Goal: Transaction & Acquisition: Purchase product/service

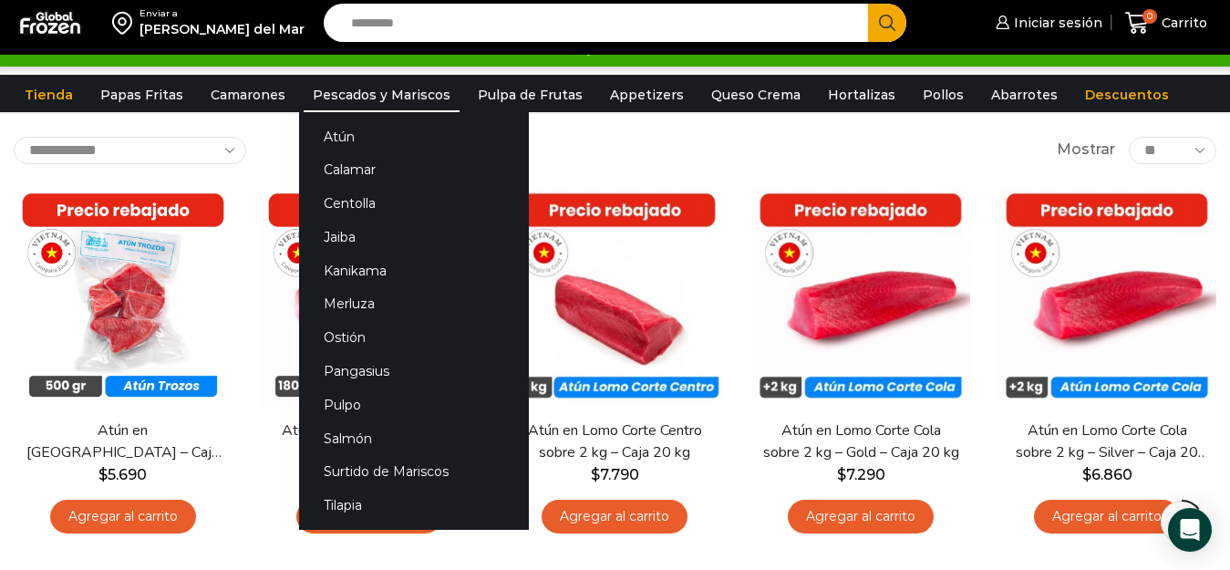
scroll to position [91, 0]
click at [333, 436] on link "Salmón" at bounding box center [414, 438] width 230 height 34
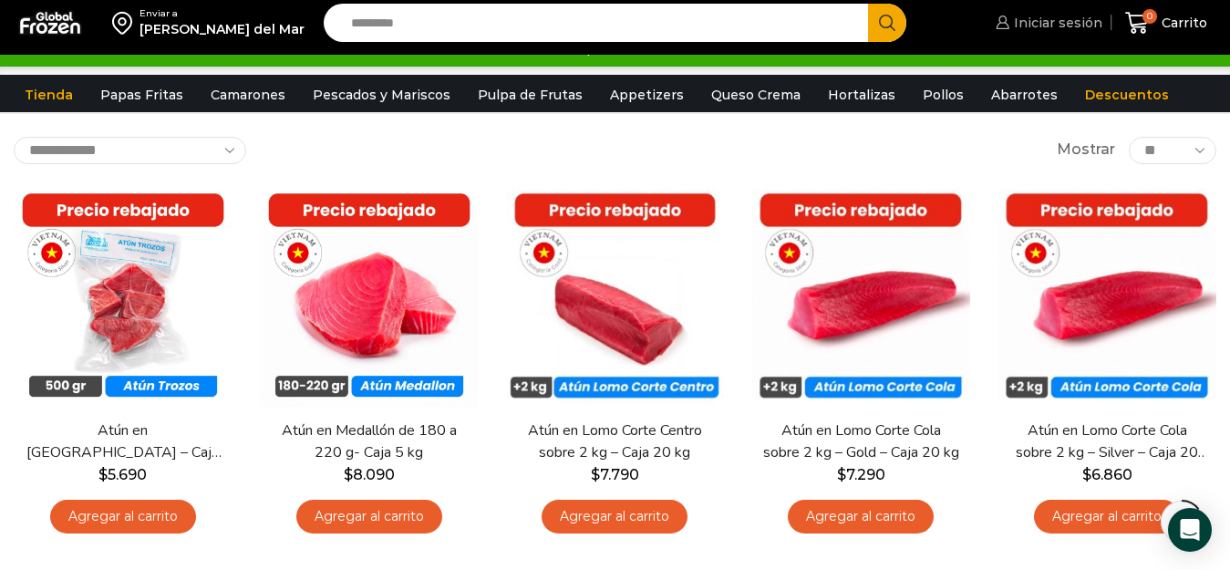
click at [1049, 30] on span "Iniciar sesión" at bounding box center [1055, 23] width 93 height 18
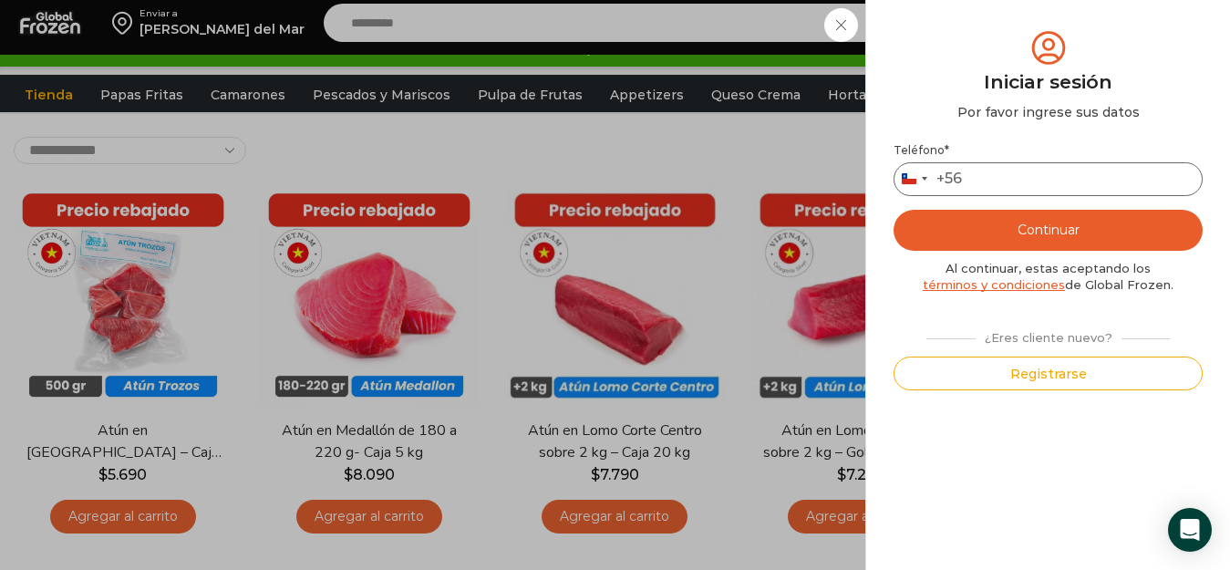
click at [1049, 171] on input "Teléfono *" at bounding box center [1048, 179] width 309 height 34
type input "*********"
click at [1059, 232] on button "Continuar" at bounding box center [1048, 230] width 309 height 41
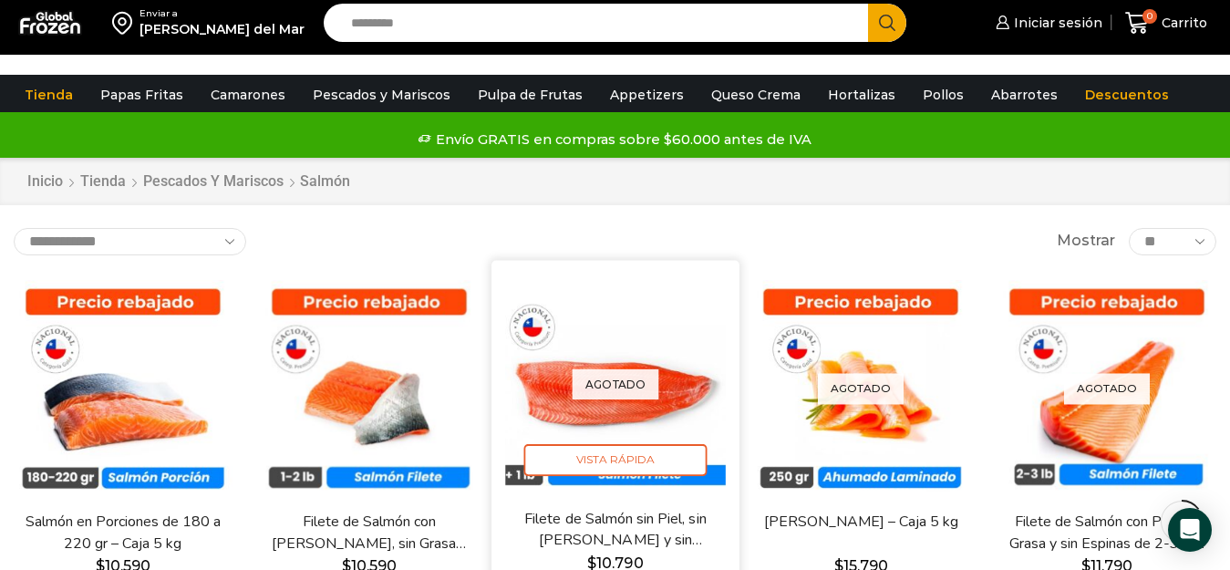
scroll to position [91, 0]
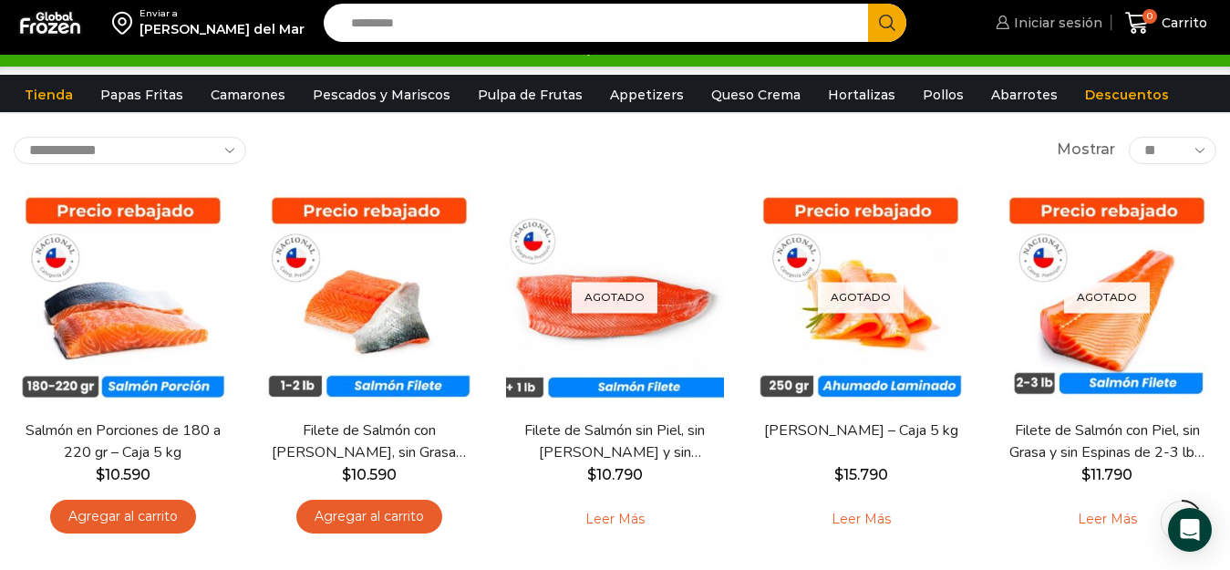
click at [1039, 26] on span "Iniciar sesión" at bounding box center [1055, 23] width 93 height 18
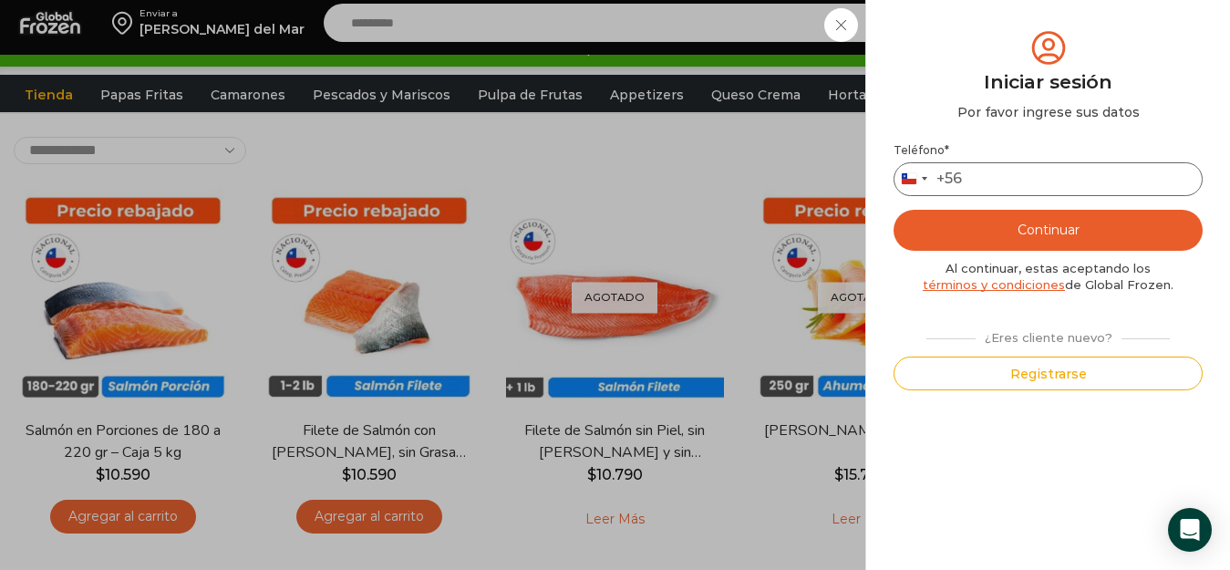
click at [1002, 177] on input "Teléfono *" at bounding box center [1048, 179] width 309 height 34
type input "*********"
click at [1066, 232] on button "Continuar" at bounding box center [1048, 230] width 309 height 41
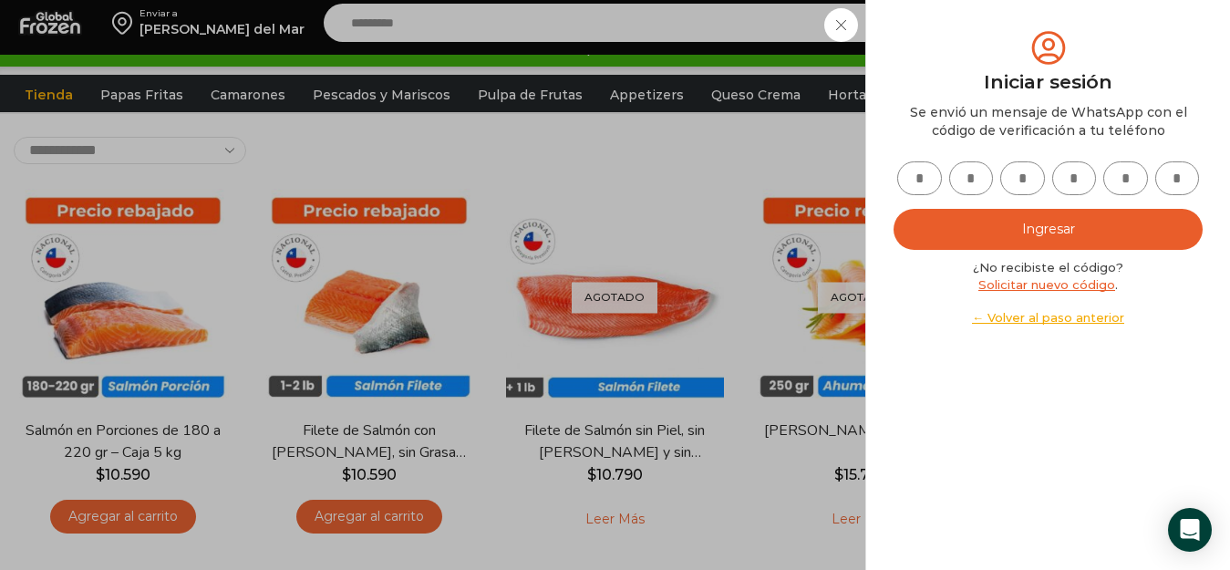
click at [925, 177] on input "text" at bounding box center [919, 178] width 45 height 34
type input "*"
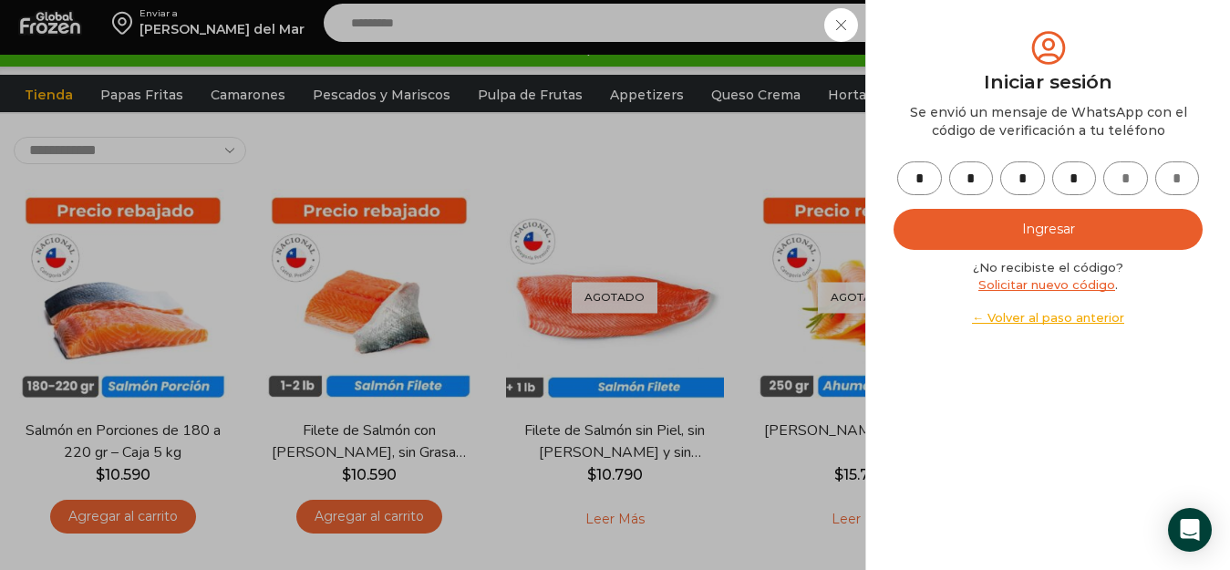
type input "*"
click at [935, 228] on button "Ingresar" at bounding box center [1048, 229] width 309 height 41
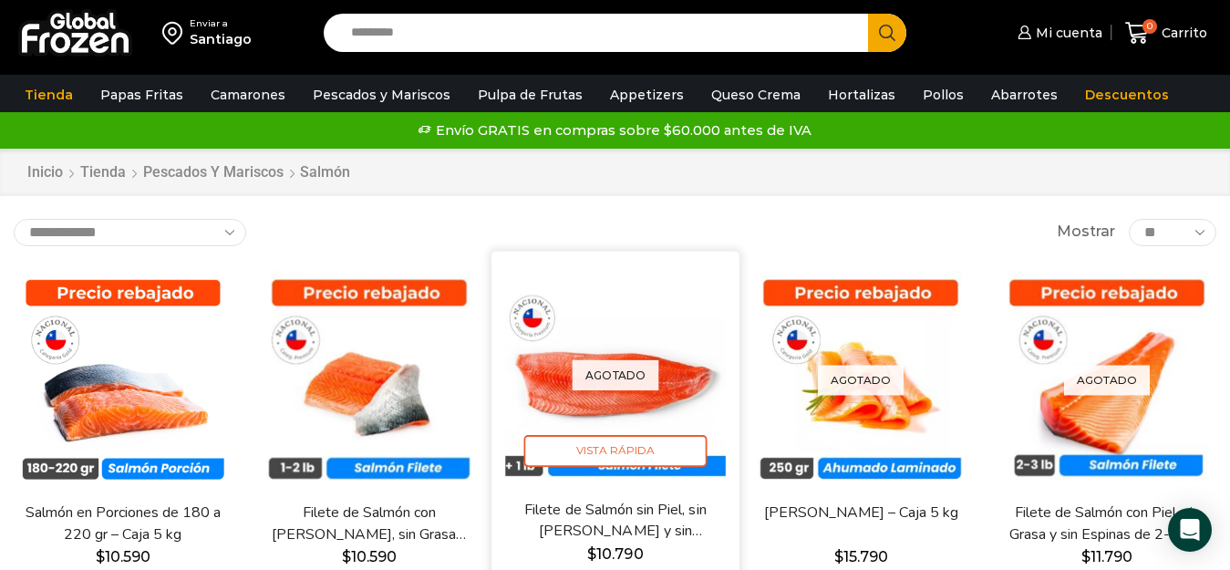
scroll to position [91, 0]
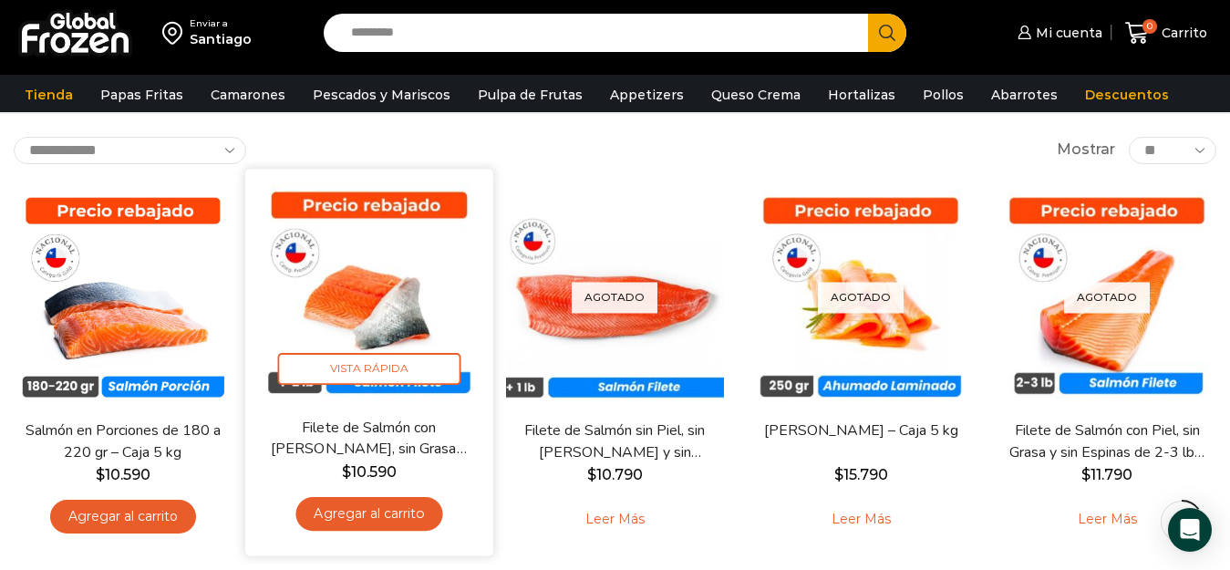
click at [370, 435] on link "Filete de Salmón con Piel, sin Grasa y sin Espinas 1-2 lb – Caja 10 Kg" at bounding box center [369, 438] width 198 height 43
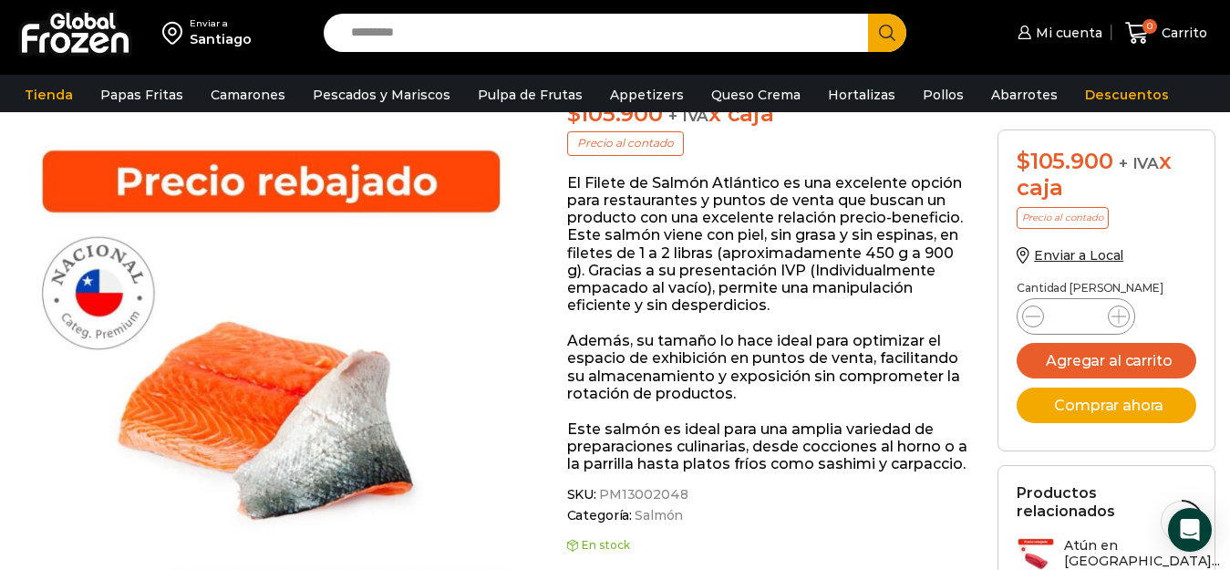
scroll to position [457, 0]
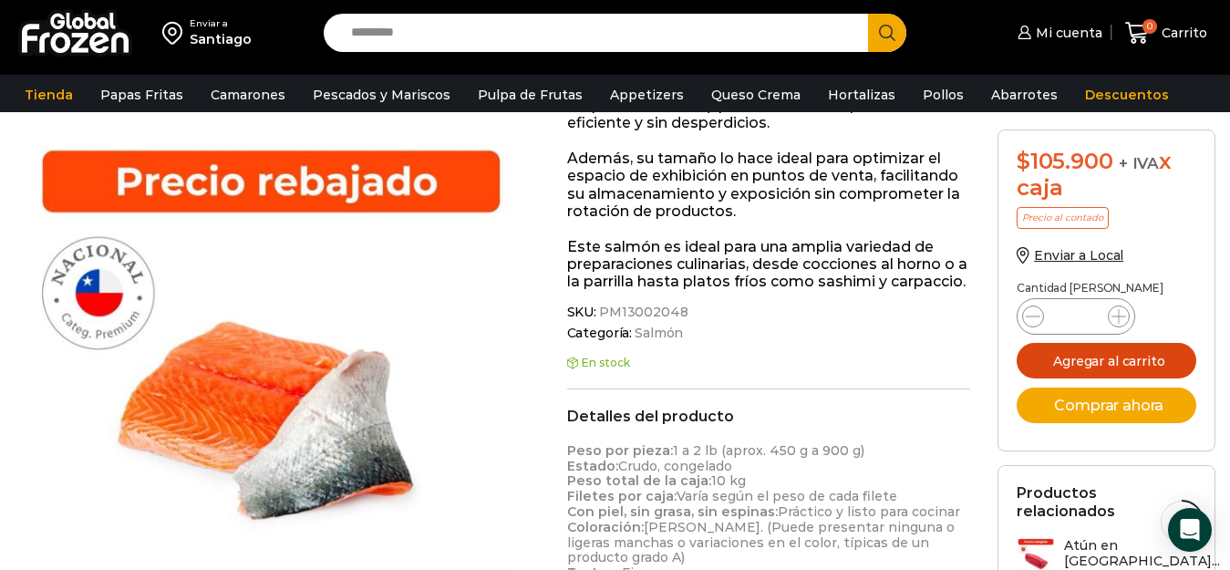
click at [1036, 364] on button "Agregar al carrito" at bounding box center [1107, 361] width 180 height 36
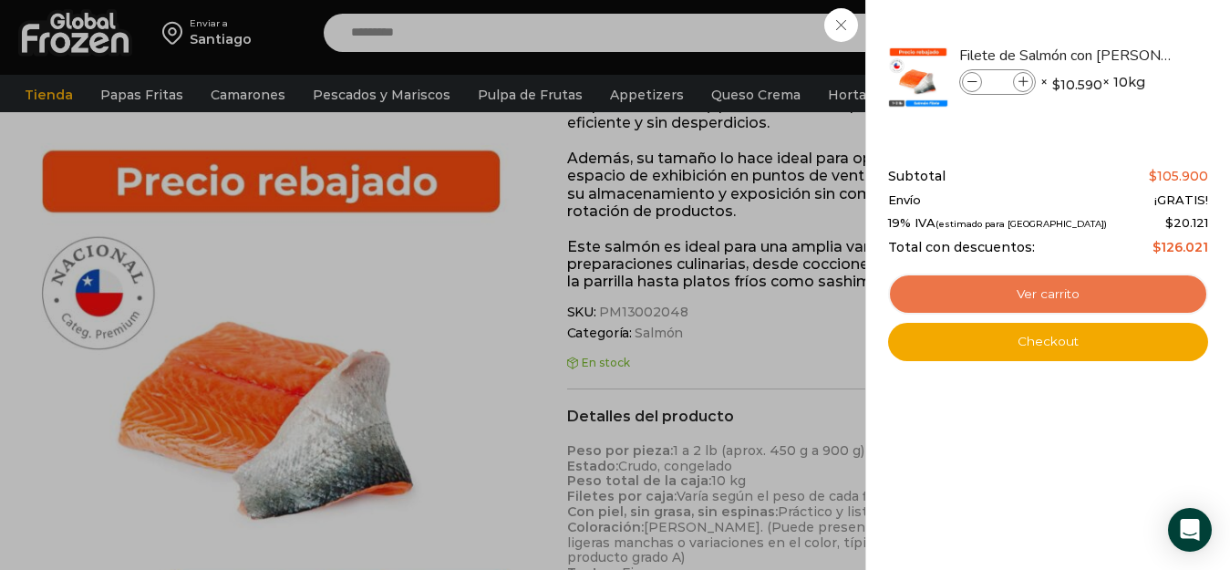
click at [935, 292] on link "Ver carrito" at bounding box center [1048, 295] width 320 height 42
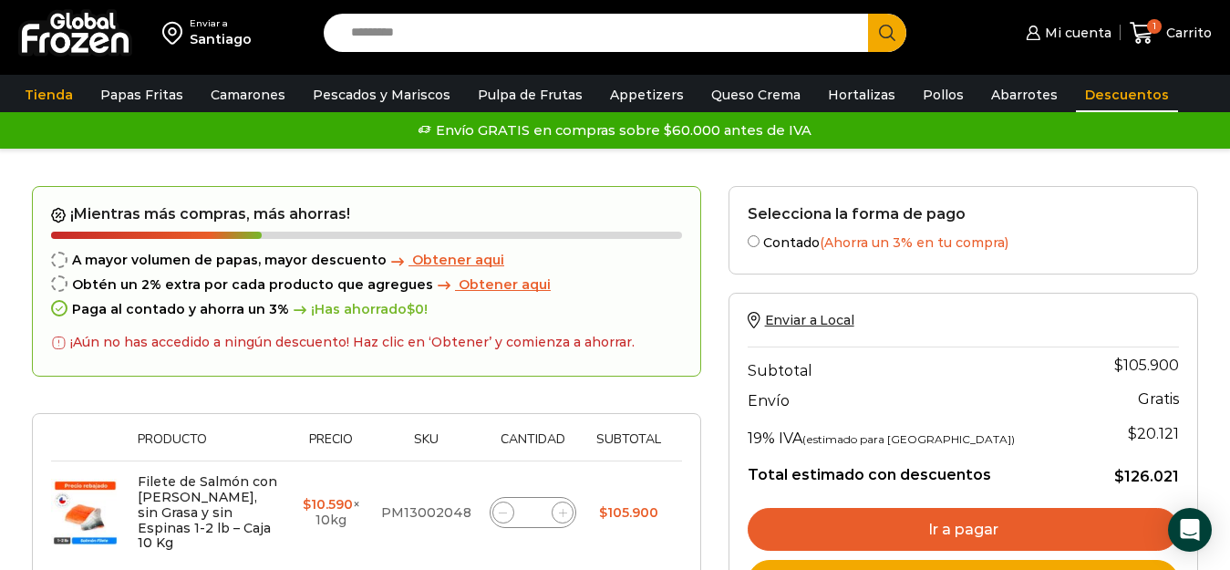
click at [1100, 92] on link "Descuentos" at bounding box center [1127, 95] width 102 height 35
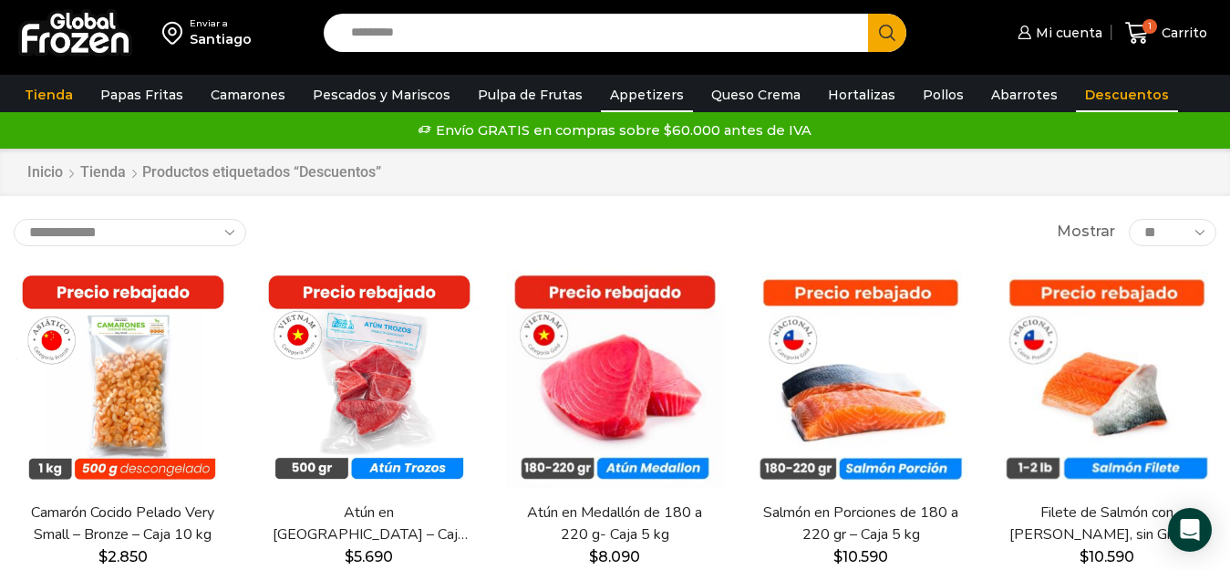
click at [621, 95] on link "Appetizers" at bounding box center [647, 95] width 92 height 35
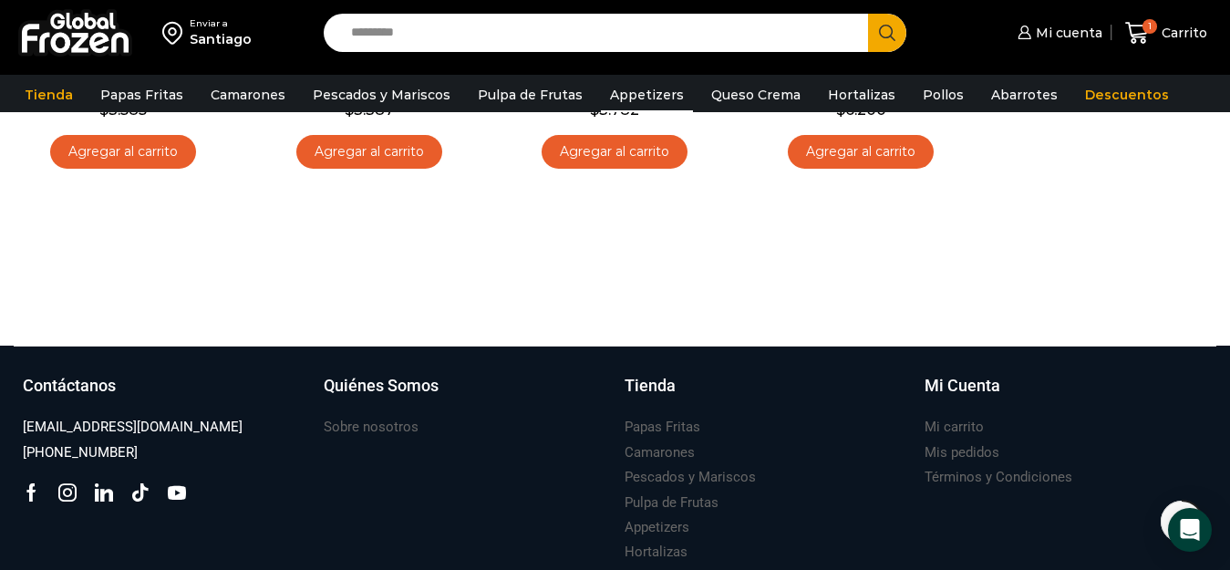
scroll to position [182, 0]
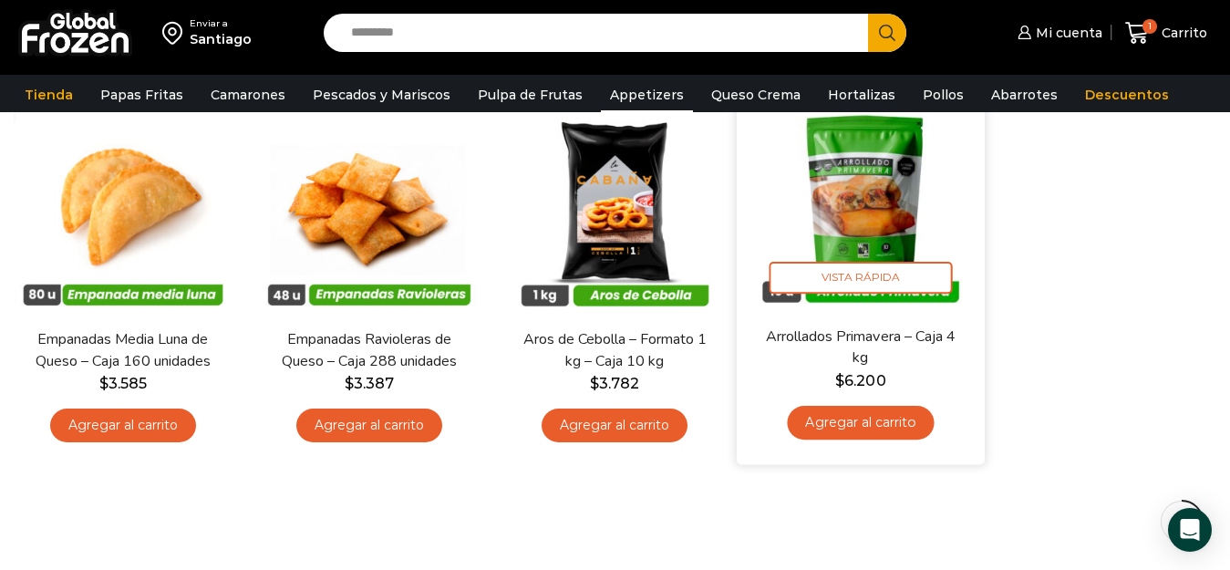
click at [865, 338] on link "Arrollados Primavera – Caja 4 kg" at bounding box center [861, 347] width 198 height 43
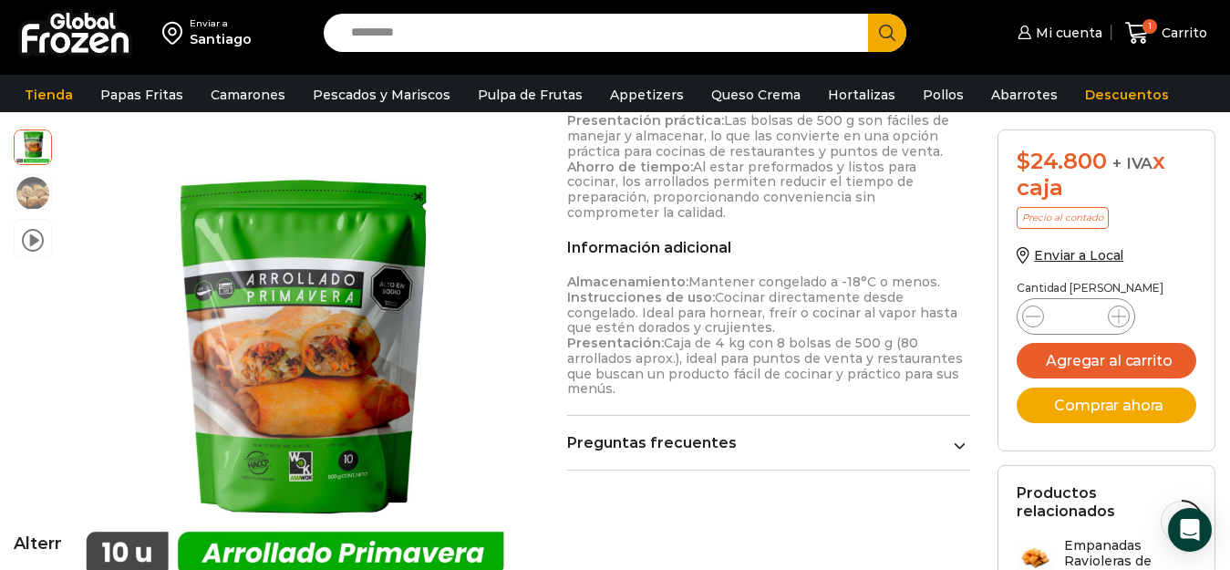
scroll to position [548, 0]
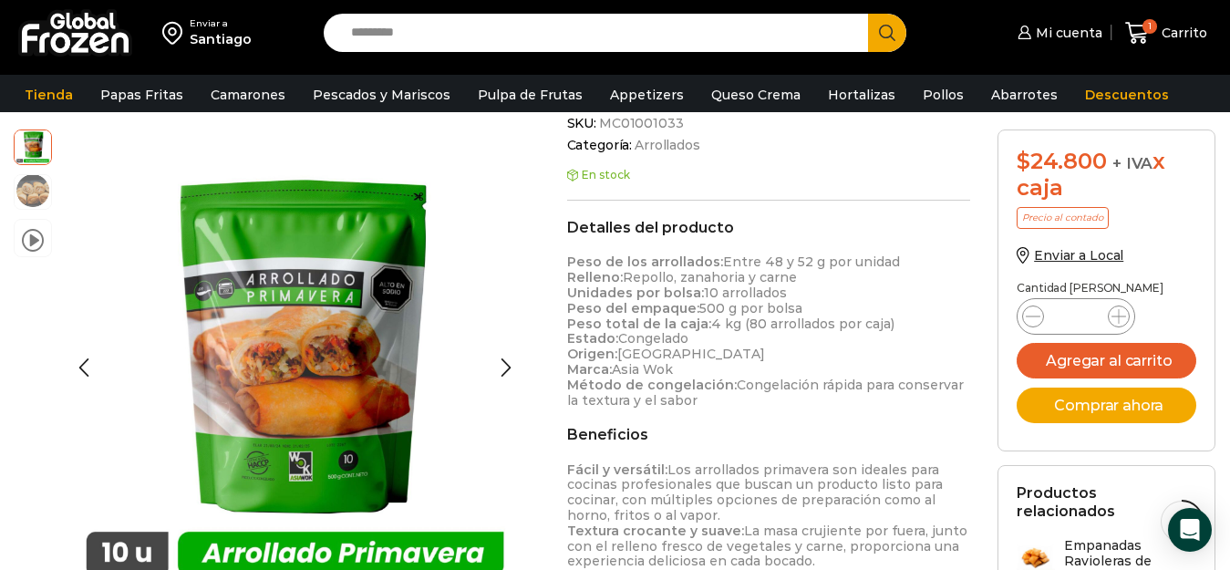
click at [26, 195] on img at bounding box center [33, 190] width 36 height 36
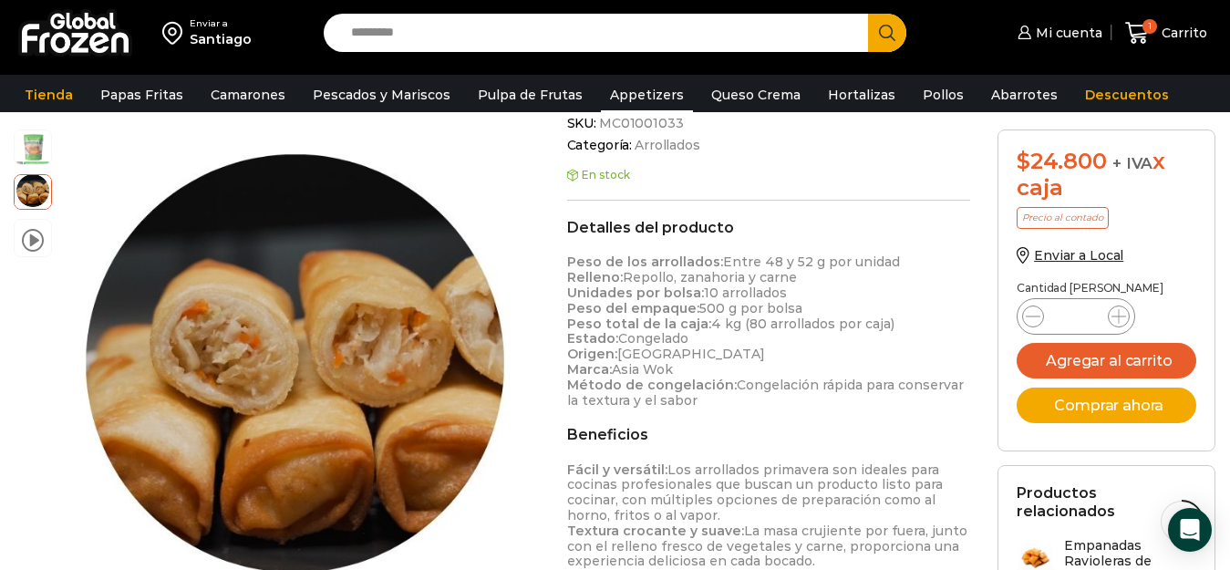
click at [612, 101] on link "Appetizers" at bounding box center [647, 95] width 92 height 35
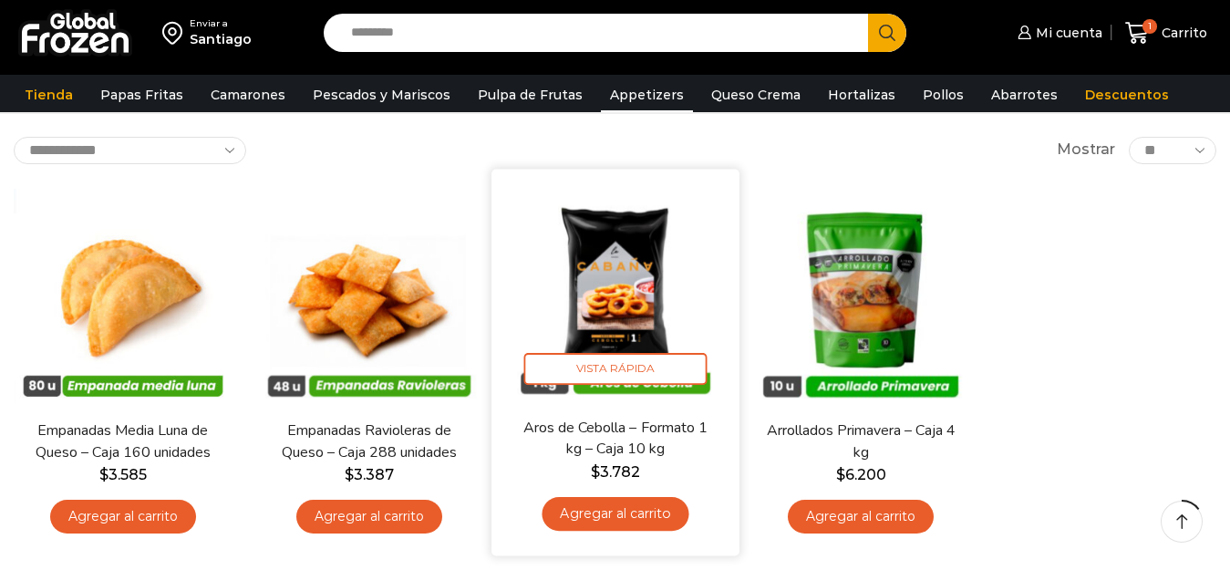
click at [577, 430] on link "Aros de Cebolla – Formato 1 kg – Caja 10 kg" at bounding box center [615, 438] width 198 height 43
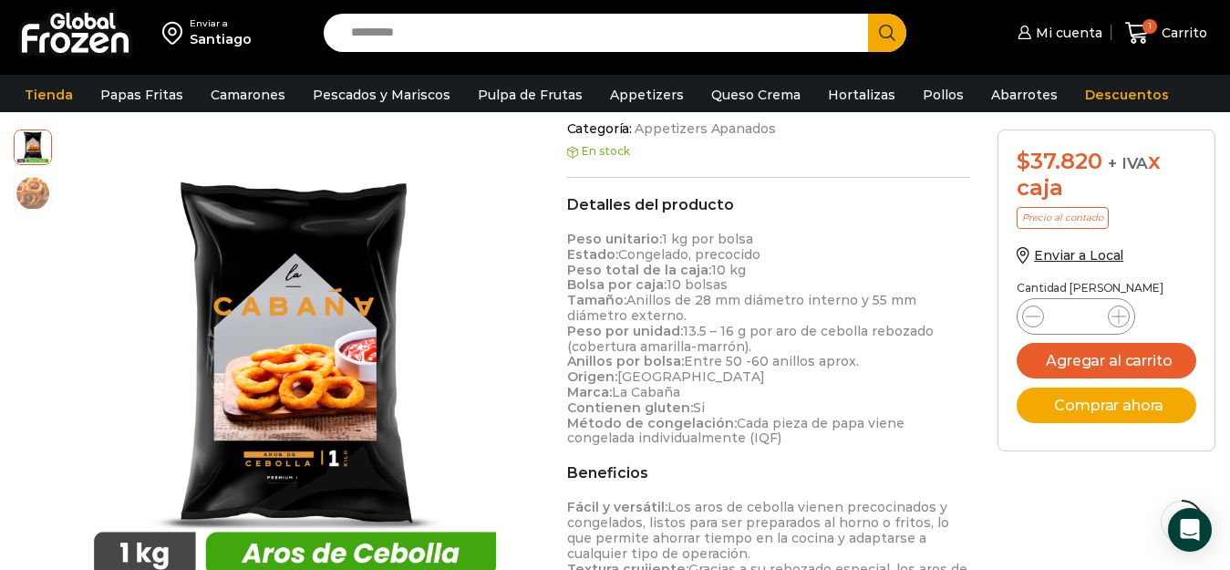
scroll to position [1, 0]
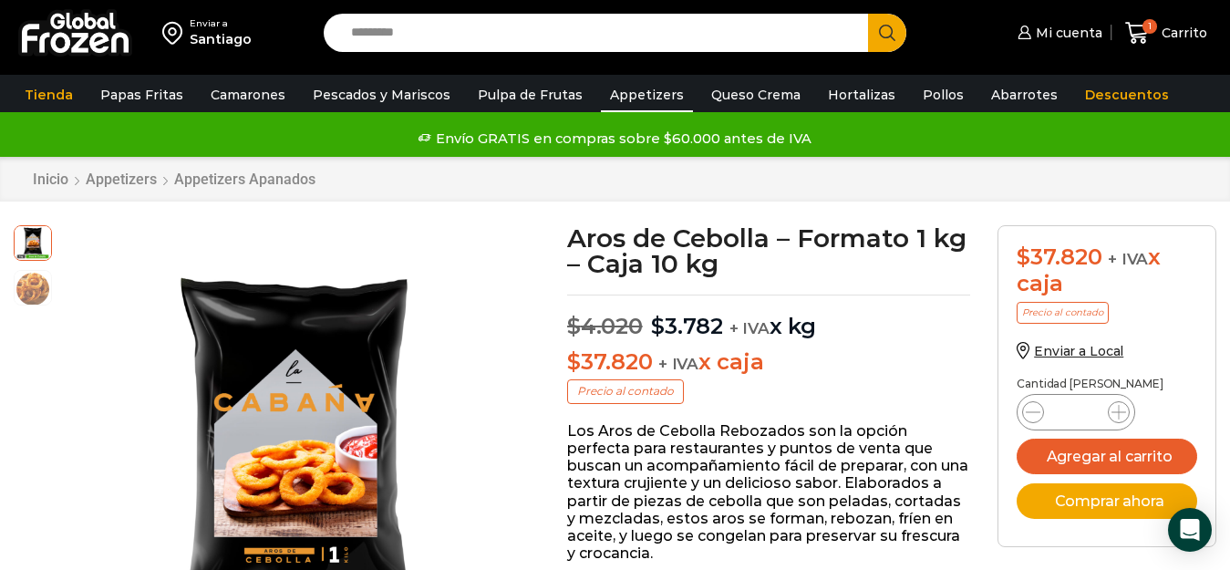
click at [614, 96] on link "Appetizers" at bounding box center [647, 95] width 92 height 35
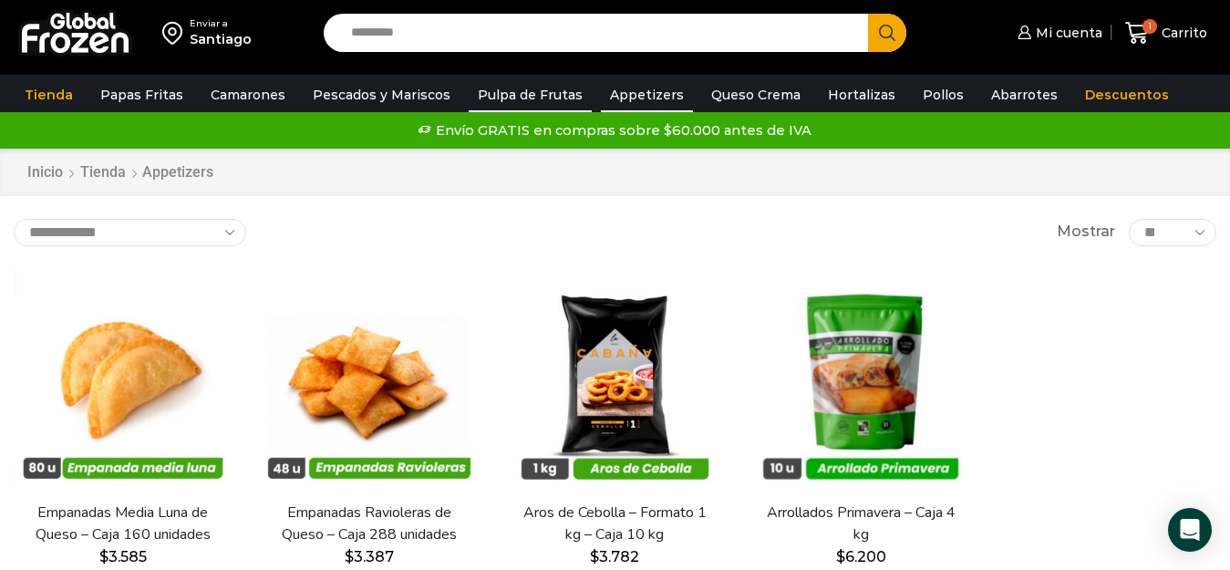
click at [520, 97] on link "Pulpa de Frutas" at bounding box center [530, 95] width 123 height 35
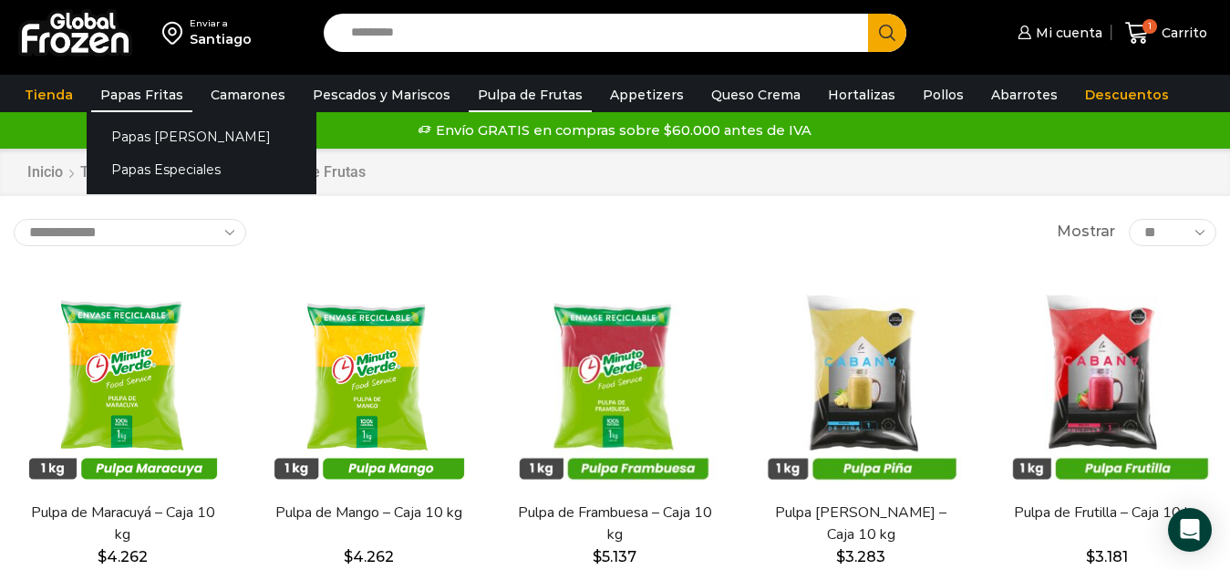
click at [146, 94] on link "Papas Fritas" at bounding box center [141, 95] width 101 height 35
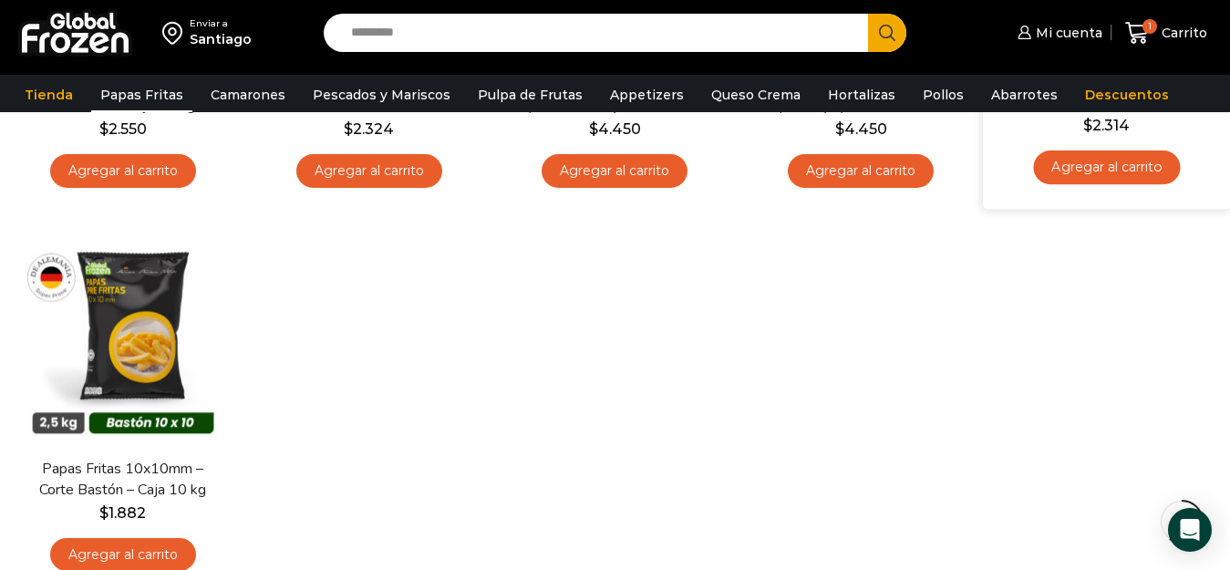
scroll to position [912, 0]
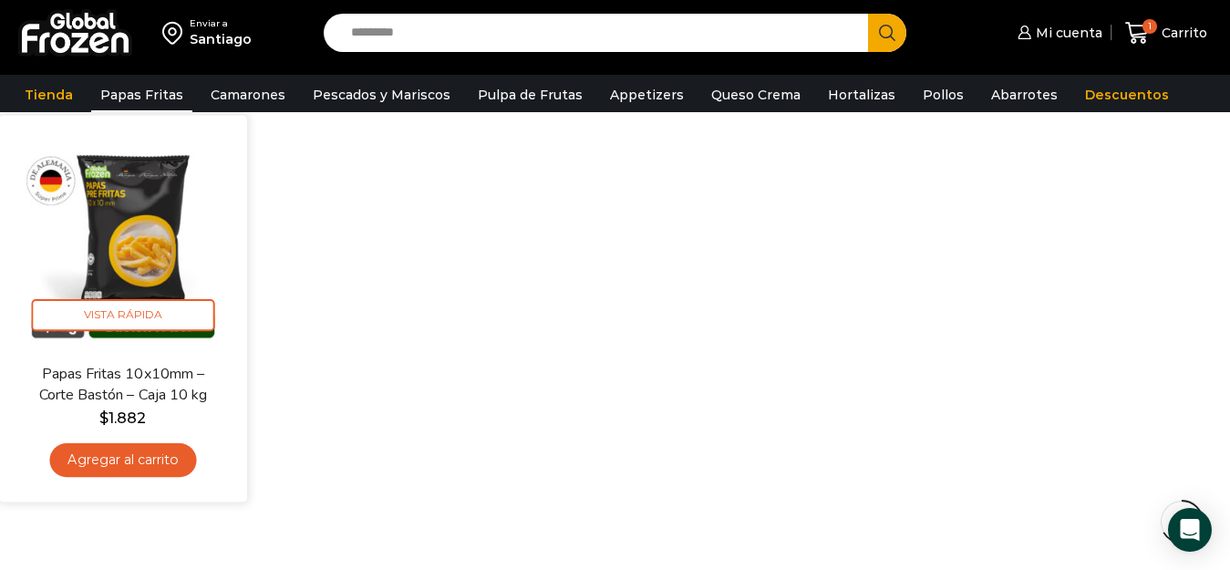
click at [123, 367] on link "Papas Fritas 10x10mm – Corte Bastón – Caja 10 kg" at bounding box center [123, 384] width 198 height 43
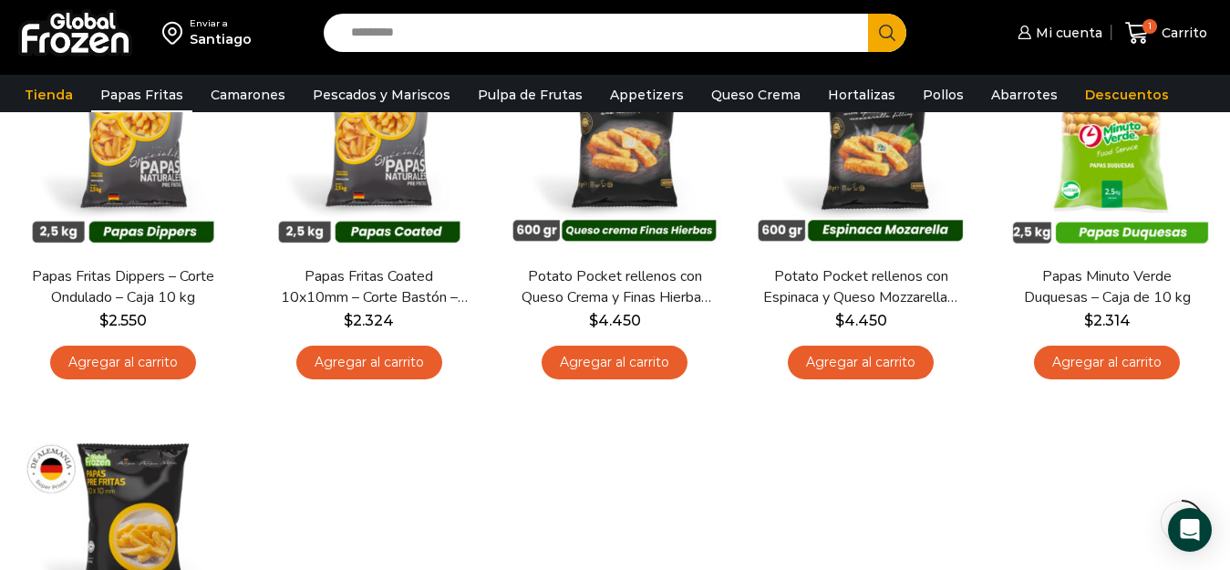
scroll to position [538, 0]
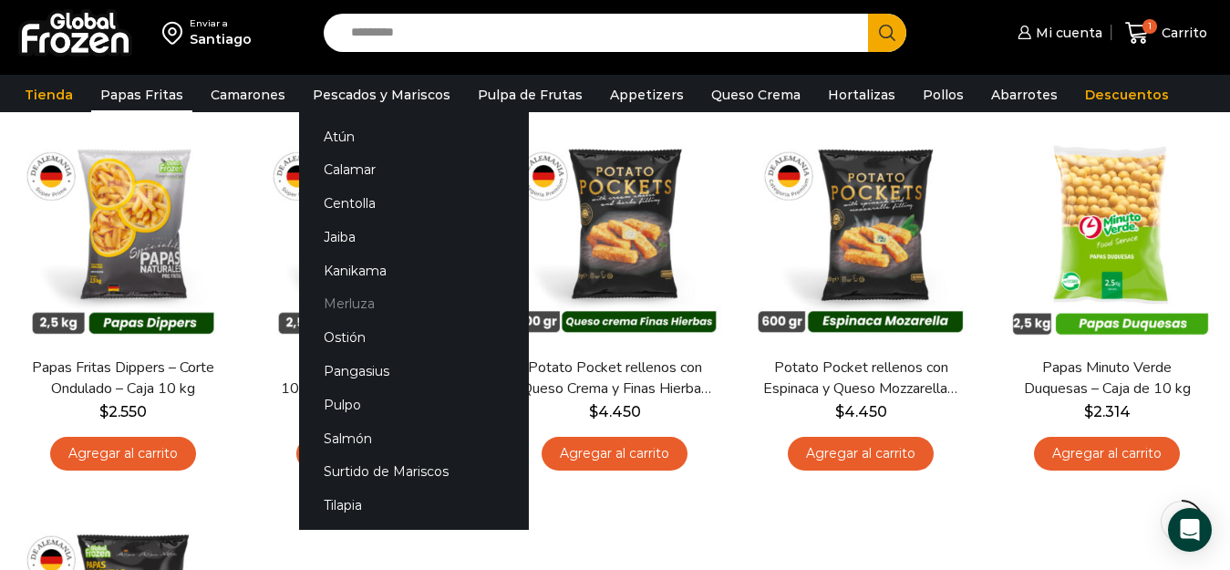
click at [343, 306] on link "Merluza" at bounding box center [414, 304] width 230 height 34
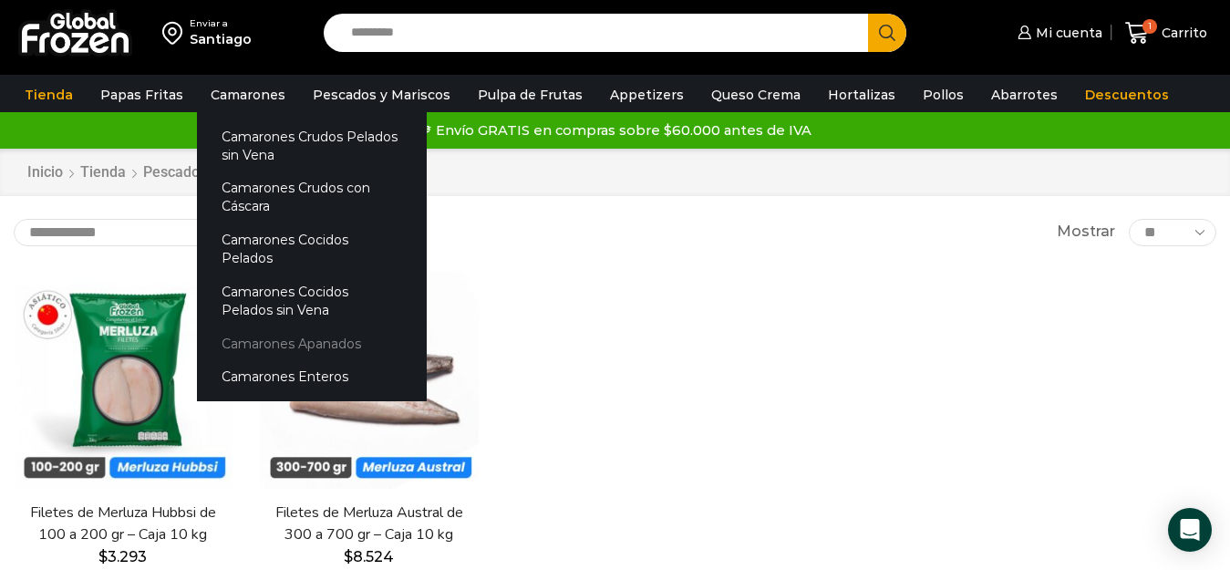
click at [302, 329] on link "Camarones Apanados" at bounding box center [312, 343] width 230 height 34
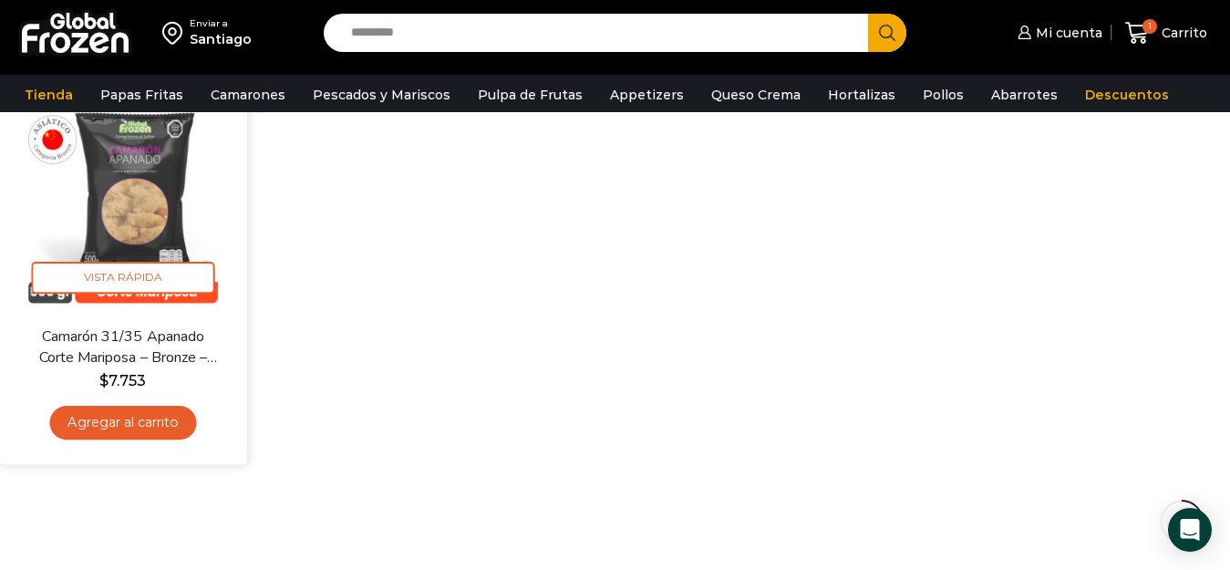
click at [116, 326] on link "Camarón 31/35 Apanado Corte Mariposa – Bronze – Caja 5 kg" at bounding box center [123, 347] width 198 height 43
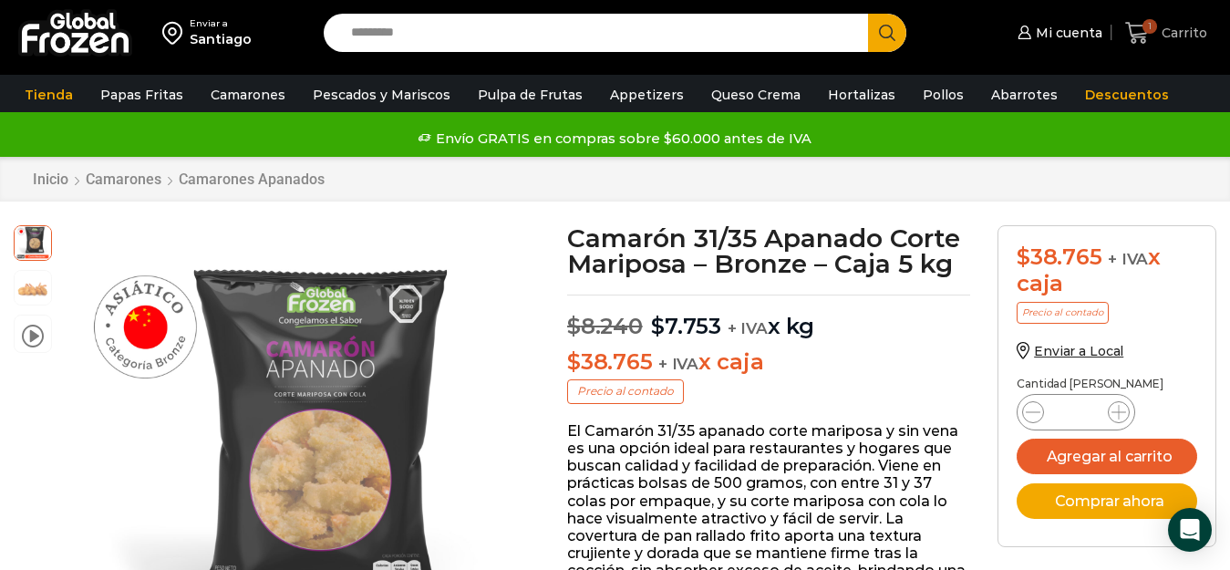
click at [1142, 32] on icon at bounding box center [1137, 33] width 25 height 25
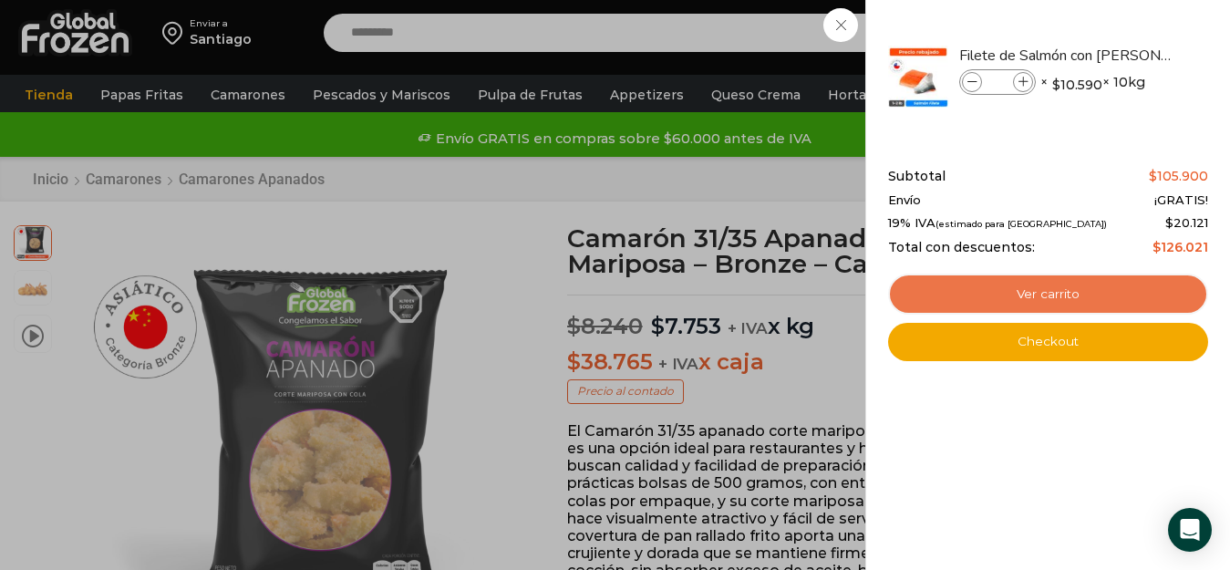
click at [1036, 295] on link "Ver carrito" at bounding box center [1048, 295] width 320 height 42
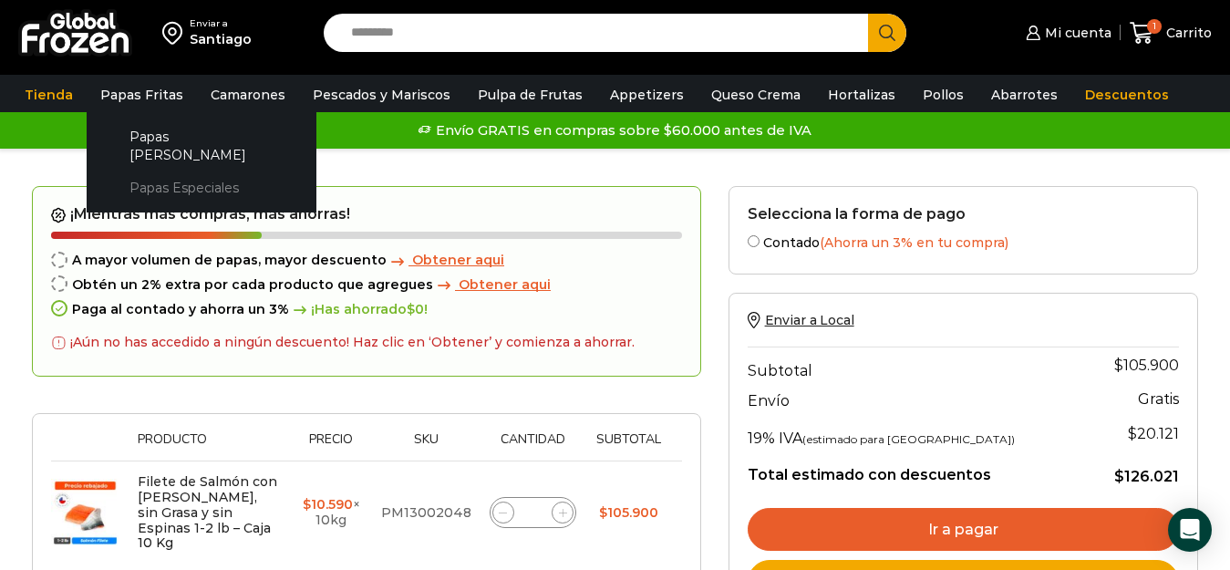
click at [140, 171] on link "Papas Especiales" at bounding box center [201, 188] width 193 height 34
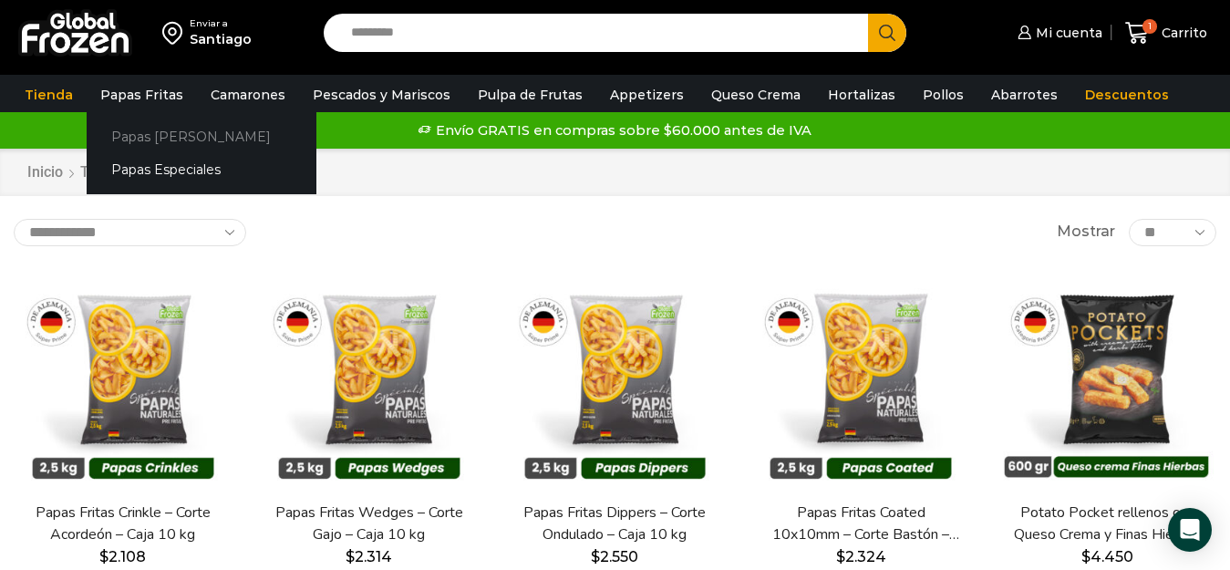
click at [148, 137] on link "Papas [PERSON_NAME]" at bounding box center [202, 136] width 230 height 34
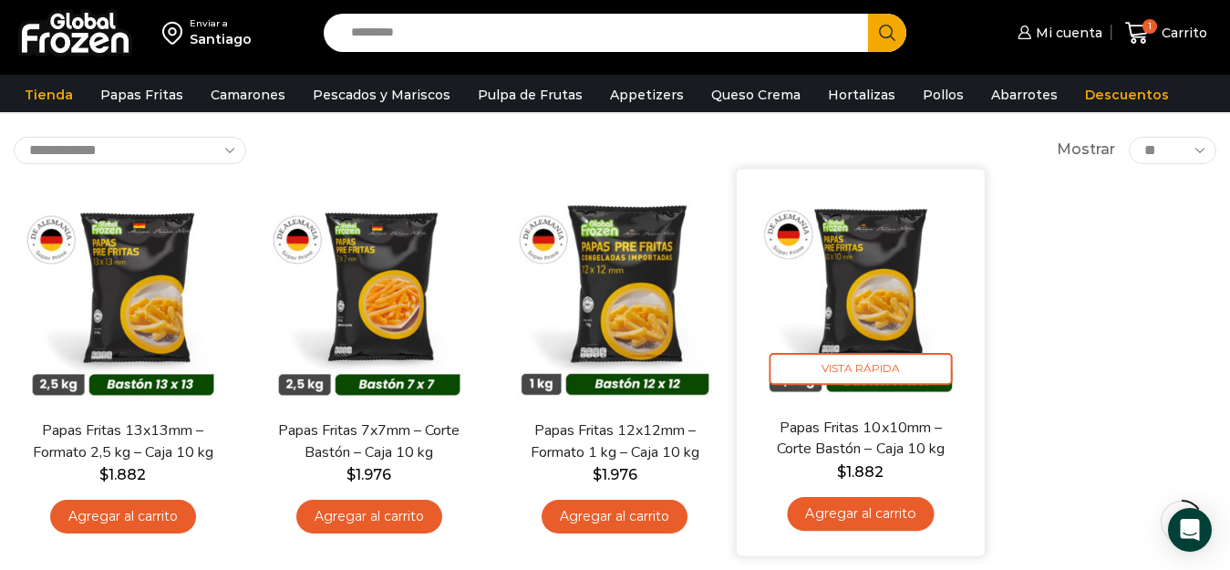
click at [874, 518] on link "Agregar al carrito" at bounding box center [861, 513] width 147 height 34
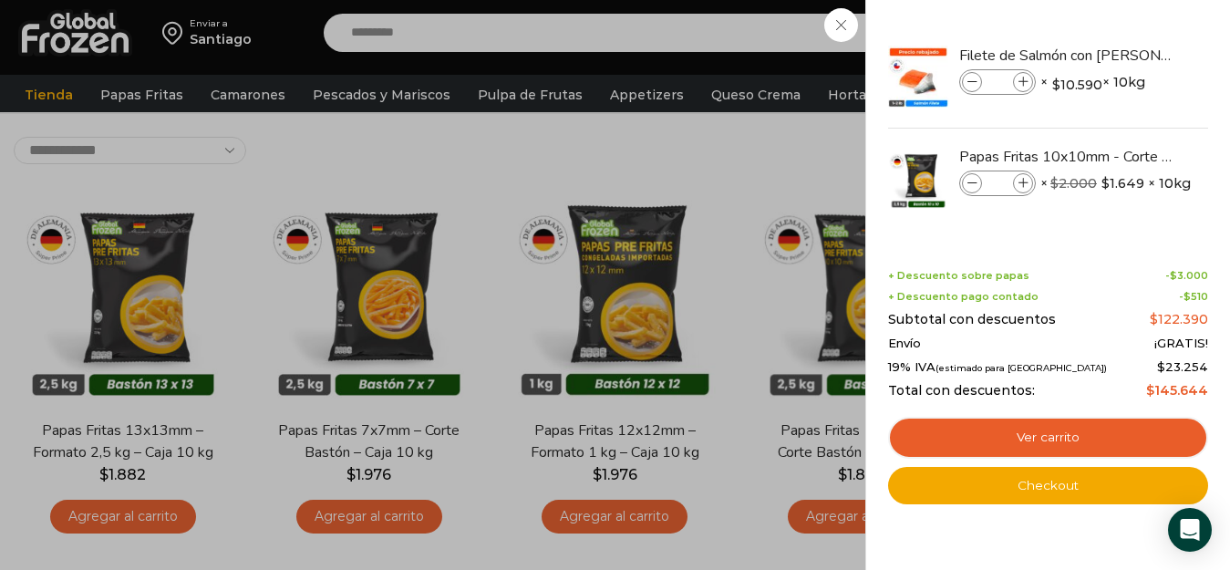
click at [1121, 55] on div "2 Carrito 2 2 Shopping Cart *" at bounding box center [1166, 33] width 91 height 43
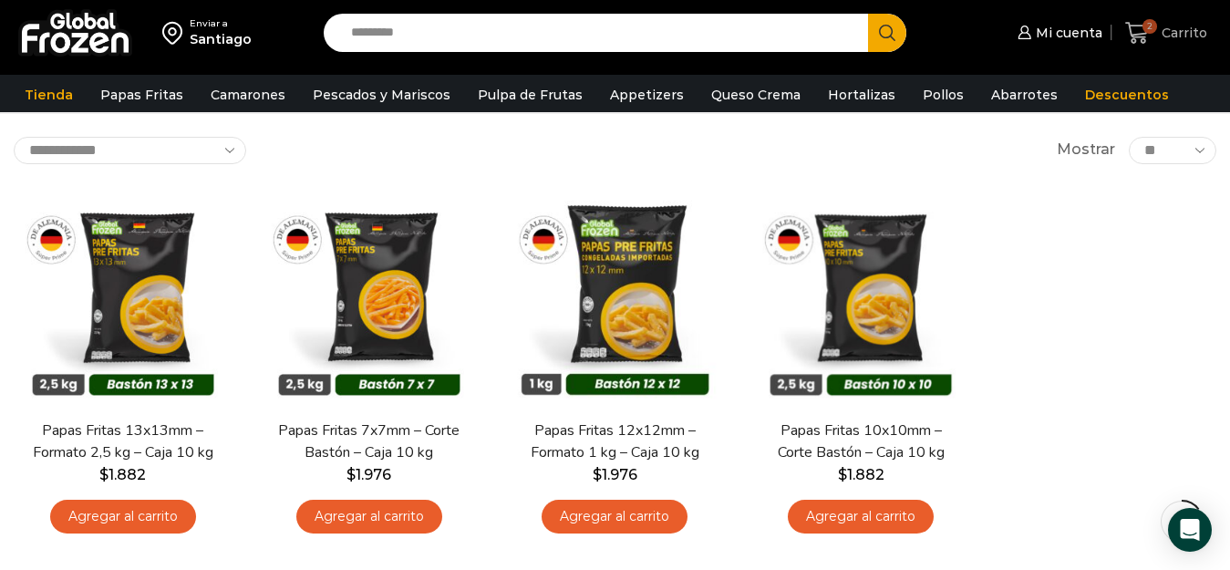
click at [1133, 36] on icon at bounding box center [1137, 33] width 24 height 22
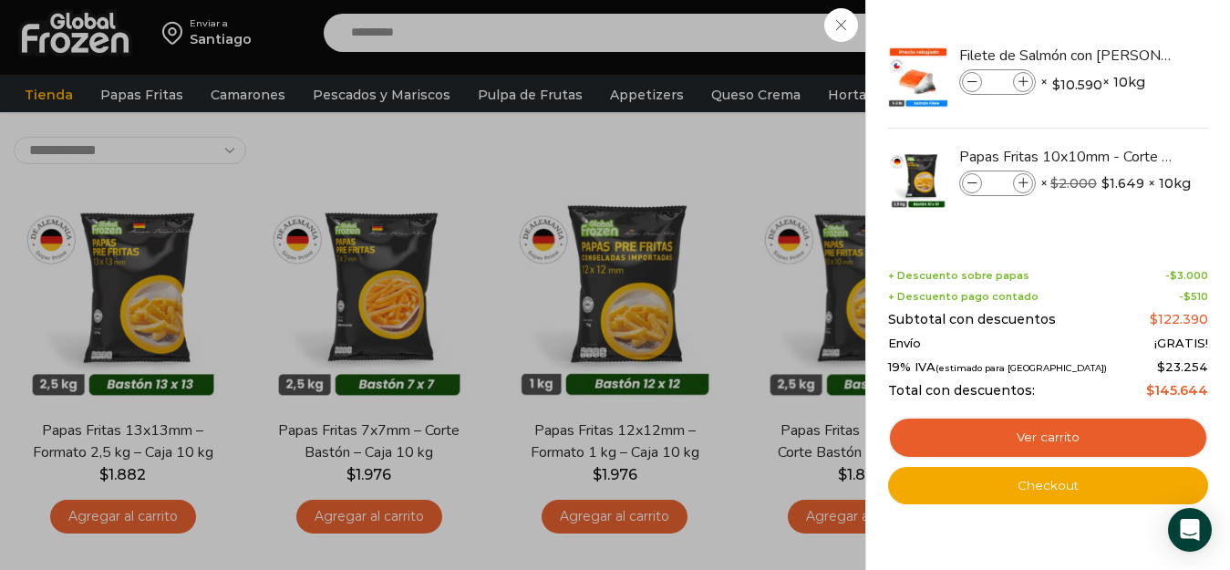
click at [1121, 55] on div "2 Carrito 2 2 Shopping Cart *" at bounding box center [1166, 33] width 91 height 43
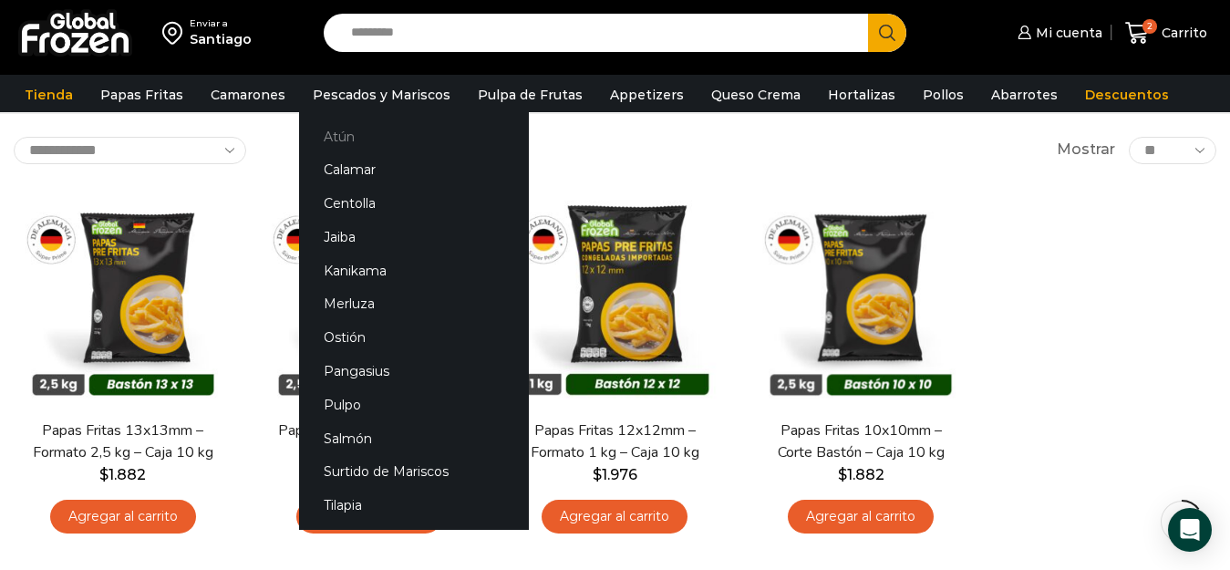
click at [326, 138] on link "Atún" at bounding box center [414, 136] width 230 height 34
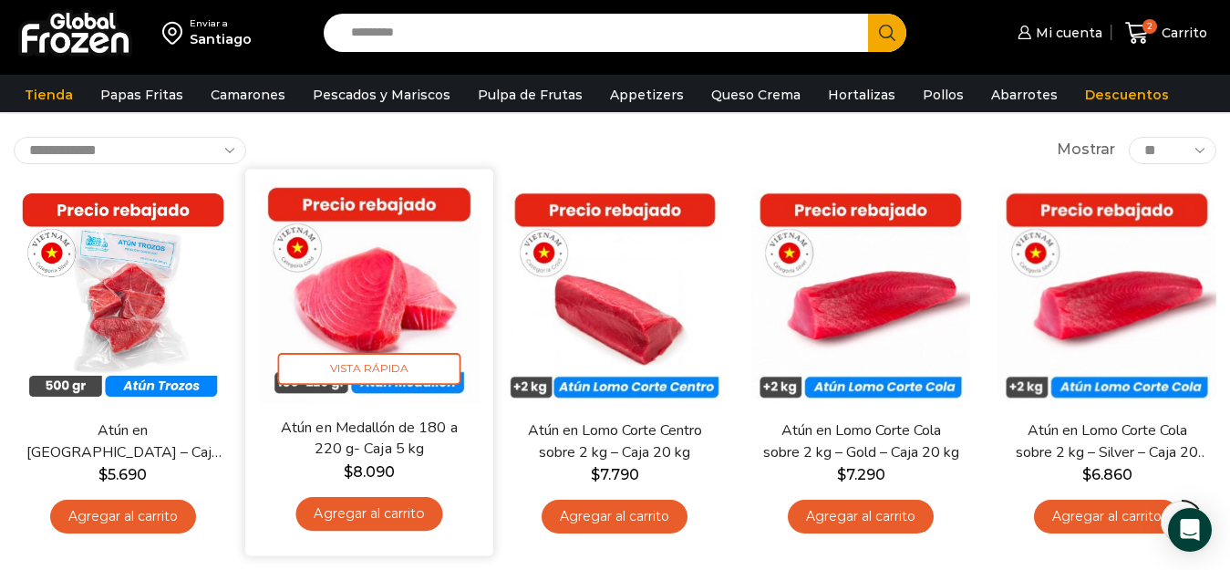
click at [379, 513] on link "Agregar al carrito" at bounding box center [368, 513] width 147 height 34
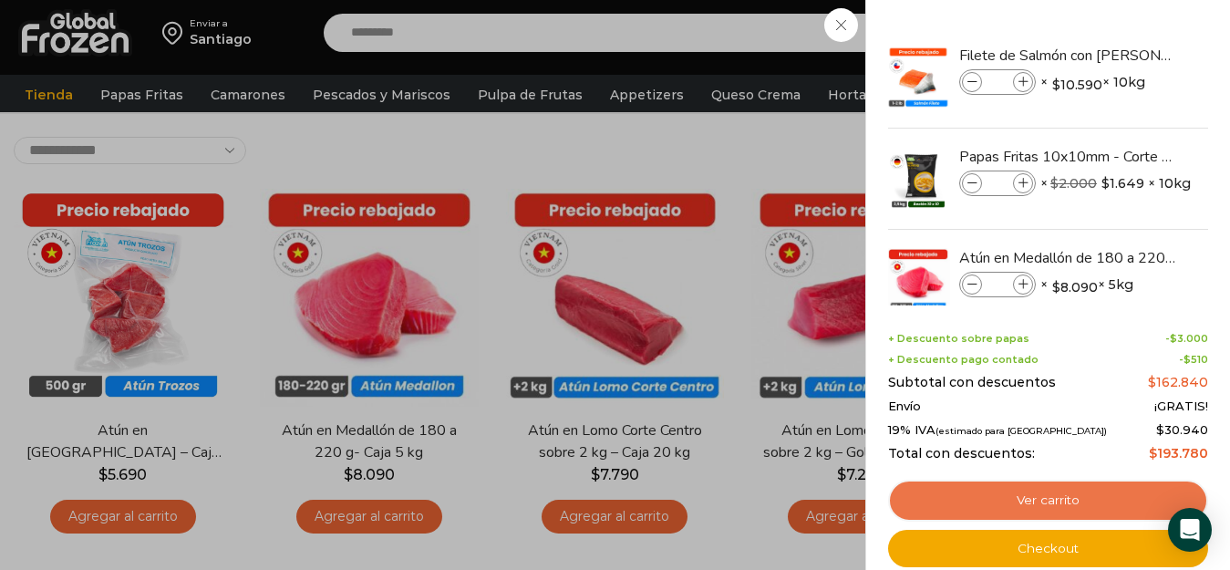
drag, startPoint x: 953, startPoint y: 504, endPoint x: 945, endPoint y: 510, distance: 9.9
click at [952, 504] on link "Ver carrito" at bounding box center [1048, 501] width 320 height 42
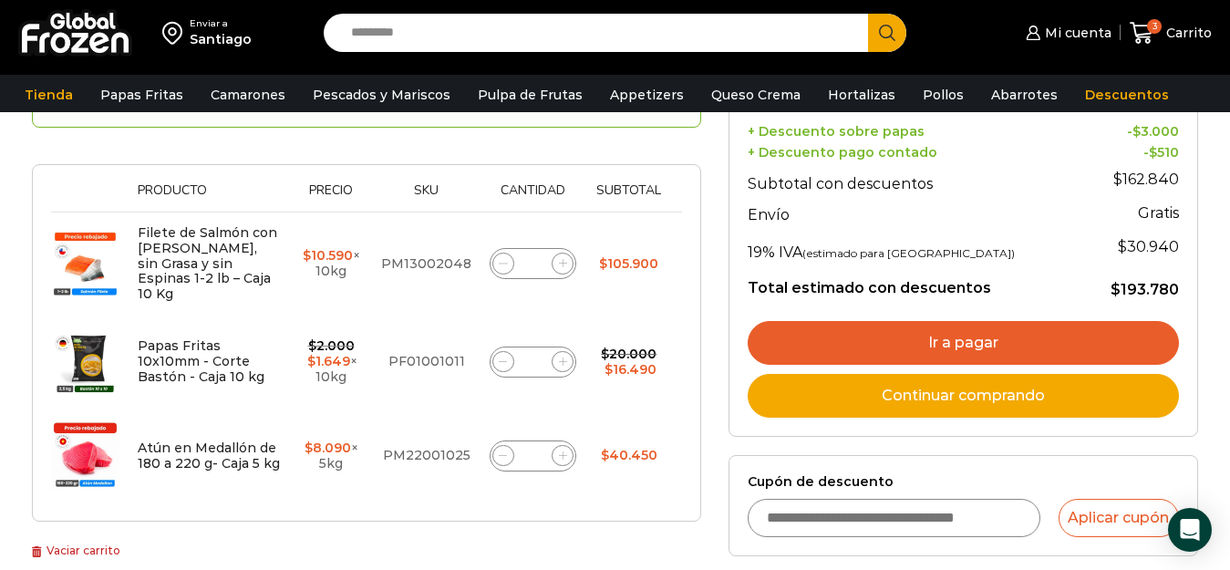
scroll to position [182, 0]
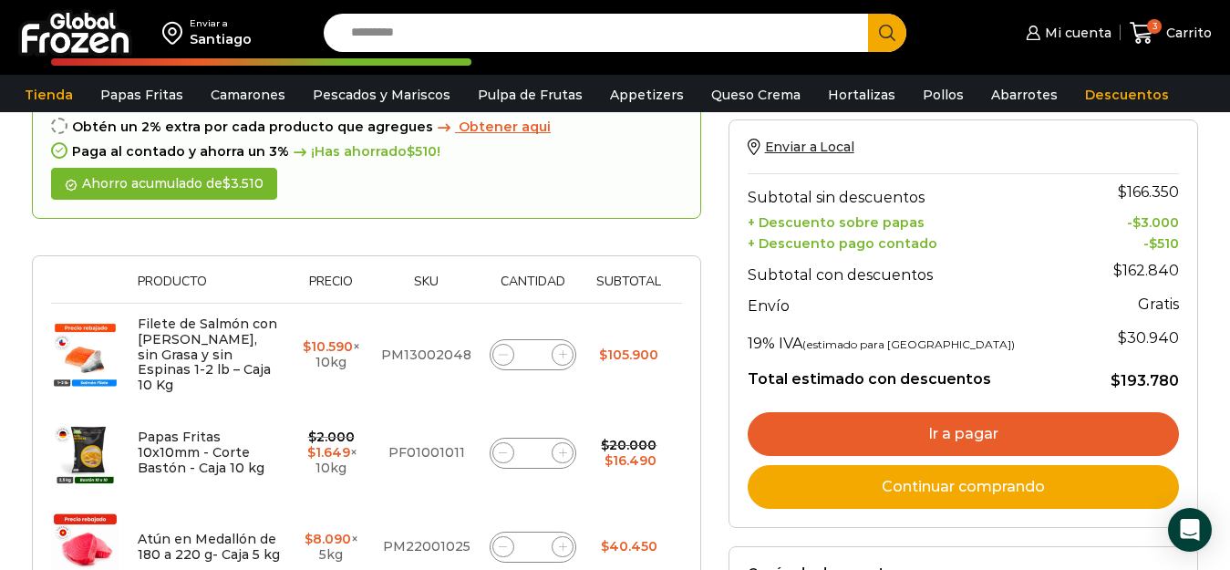
click at [499, 449] on icon at bounding box center [503, 453] width 8 height 8
type input "*"
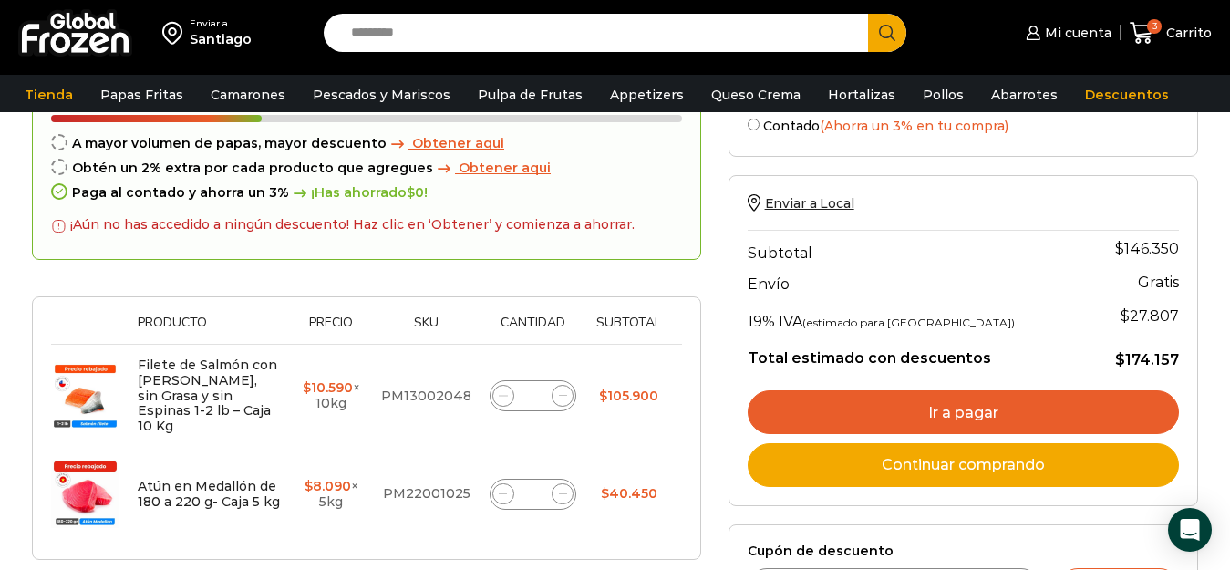
scroll to position [285, 0]
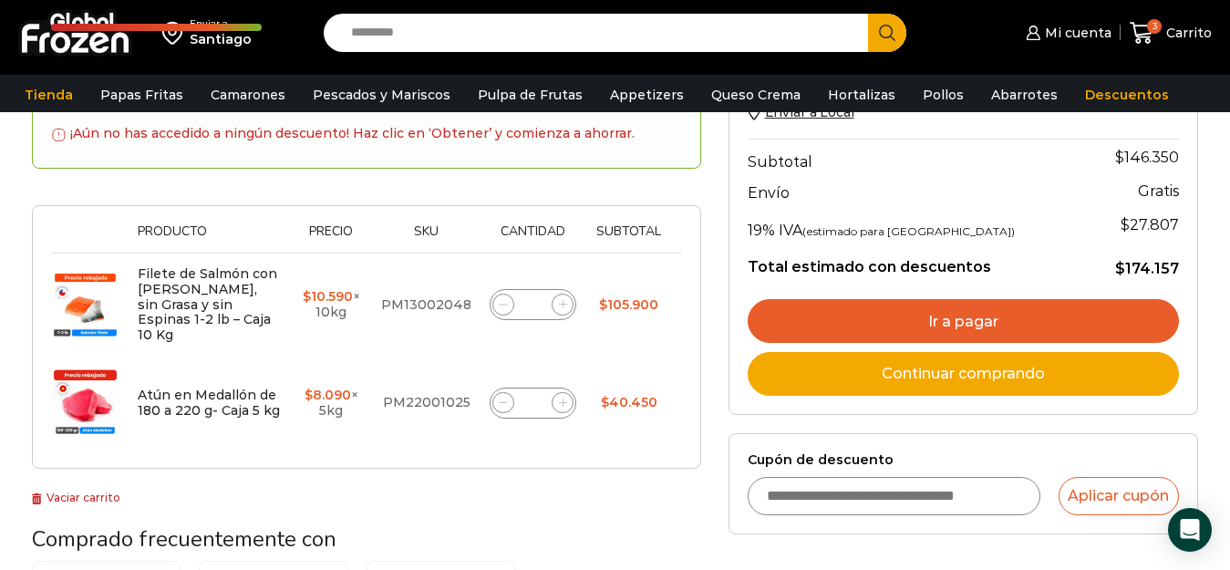
click at [499, 398] on icon at bounding box center [503, 402] width 8 height 8
type input "*"
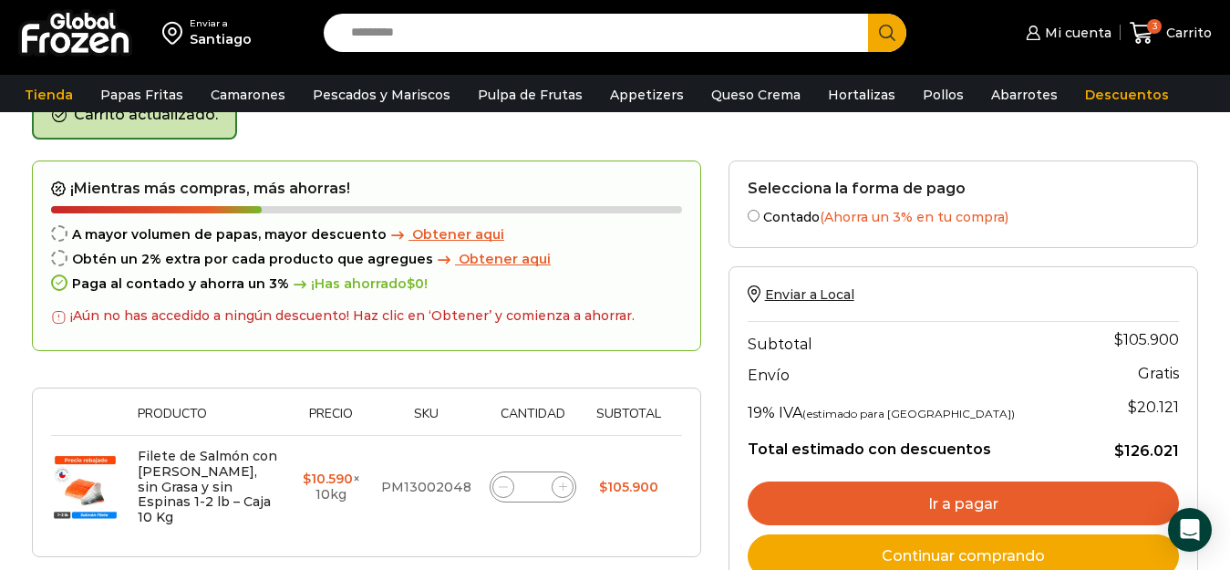
scroll to position [193, 0]
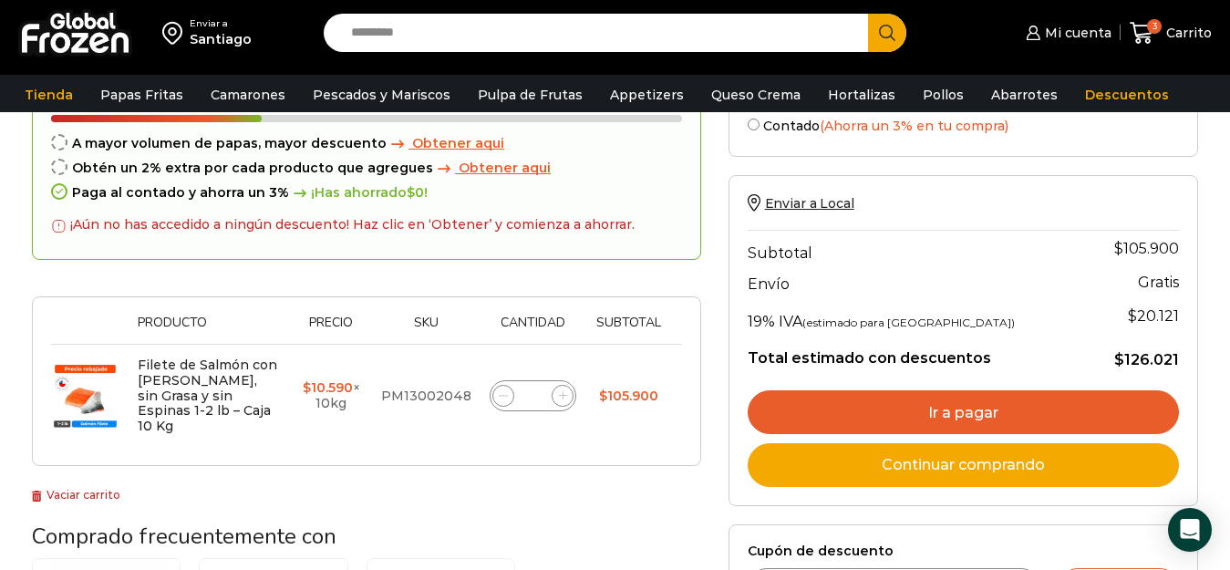
click at [908, 410] on link "Ir a pagar" at bounding box center [963, 412] width 431 height 44
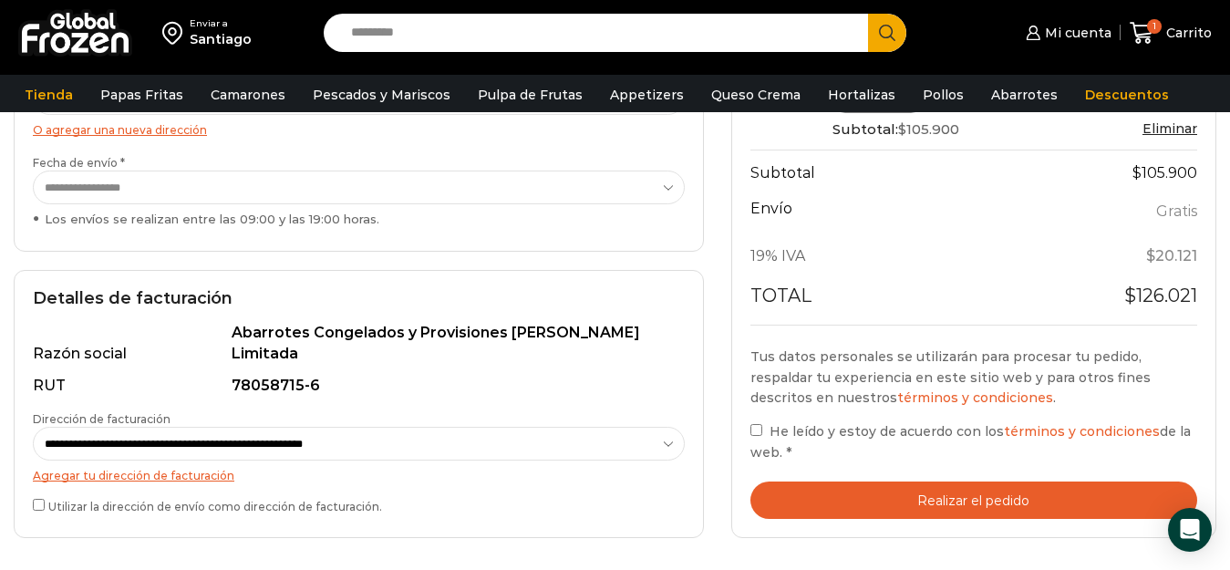
scroll to position [456, 0]
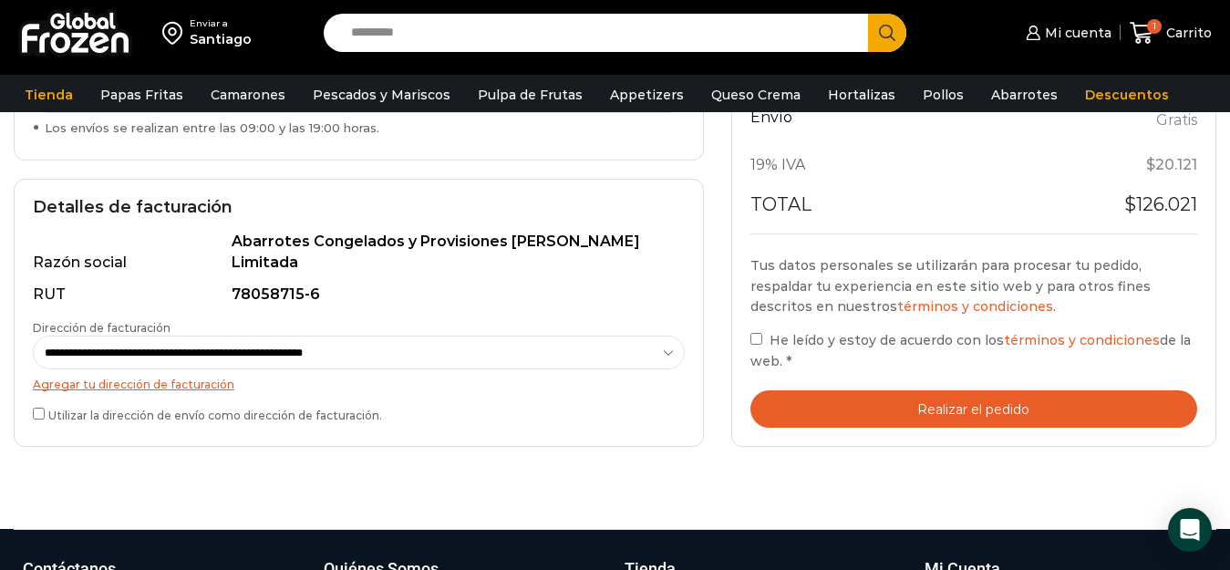
click at [801, 398] on button "Realizar el pedido" at bounding box center [973, 408] width 447 height 37
